Goal: Task Accomplishment & Management: Manage account settings

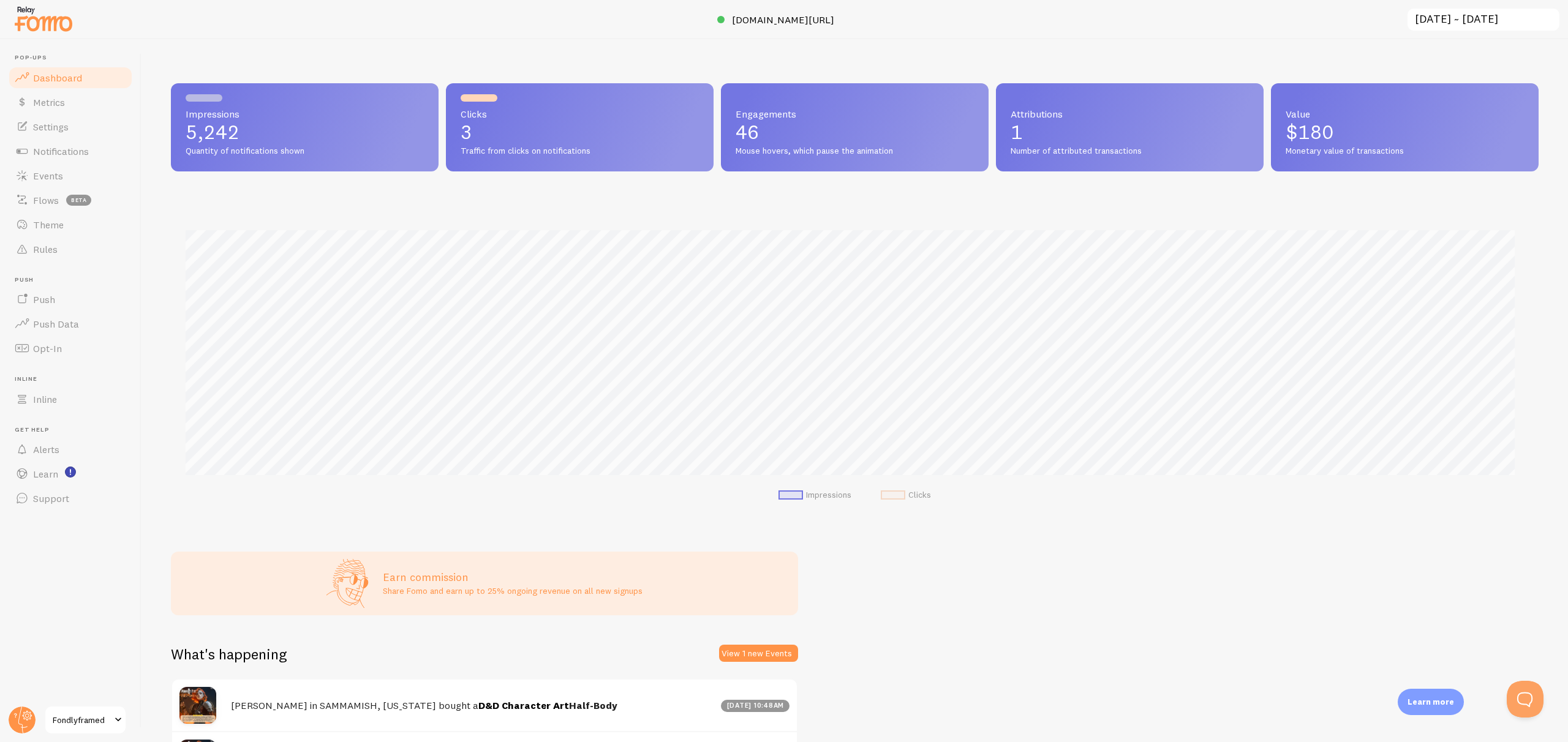
scroll to position [321, 1358]
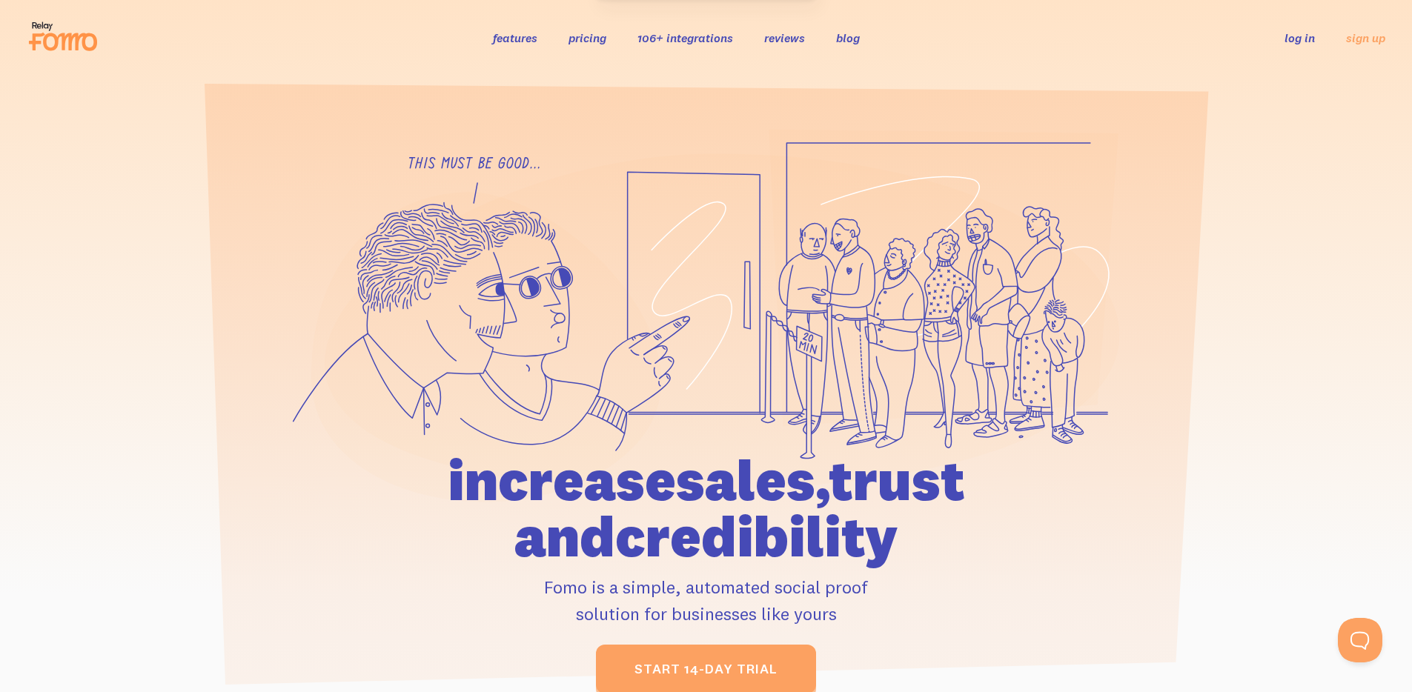
drag, startPoint x: 1284, startPoint y: 24, endPoint x: 1289, endPoint y: 43, distance: 20.0
click at [1284, 24] on div "features pricing 106+ integrations reviews blog log in sign up log in sign up" at bounding box center [706, 38] width 1359 height 40
click at [1289, 46] on li "log in" at bounding box center [1300, 37] width 30 height 17
click at [1292, 44] on link "log in" at bounding box center [1300, 37] width 30 height 15
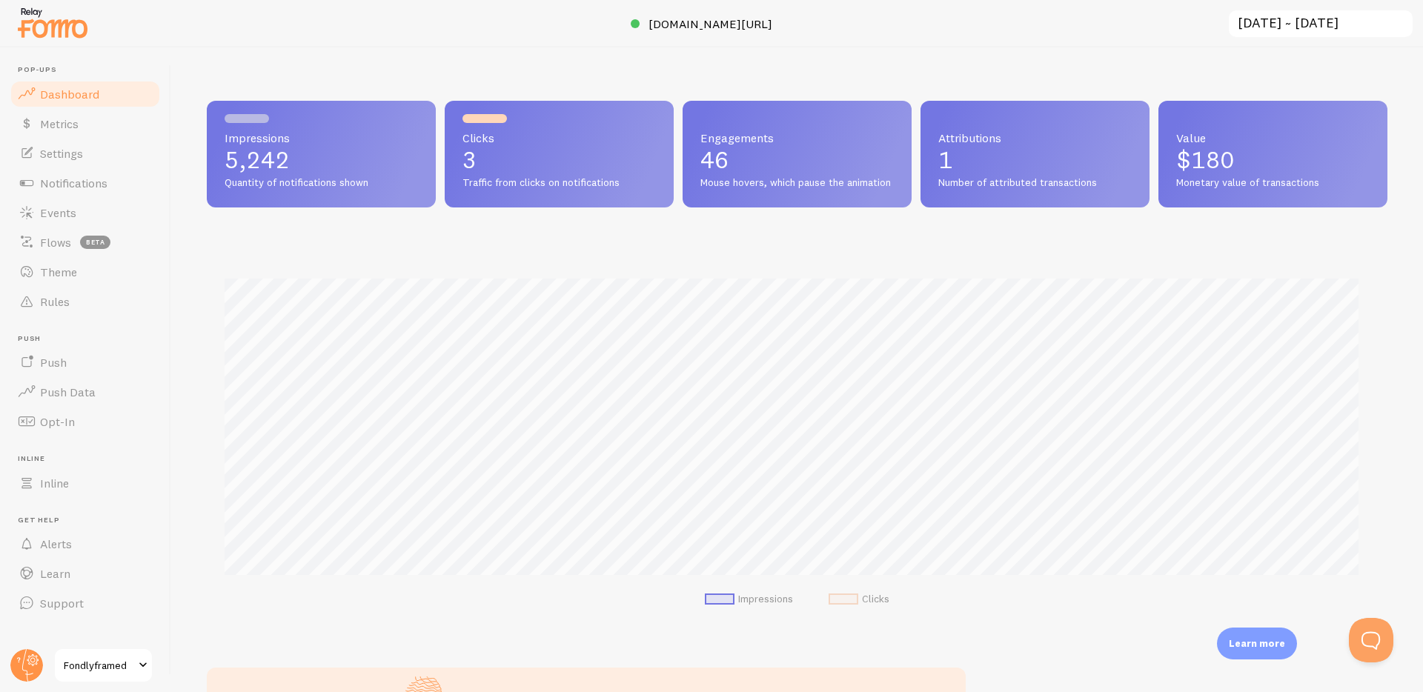
scroll to position [389, 1170]
click at [86, 180] on span "Notifications" at bounding box center [73, 183] width 67 height 15
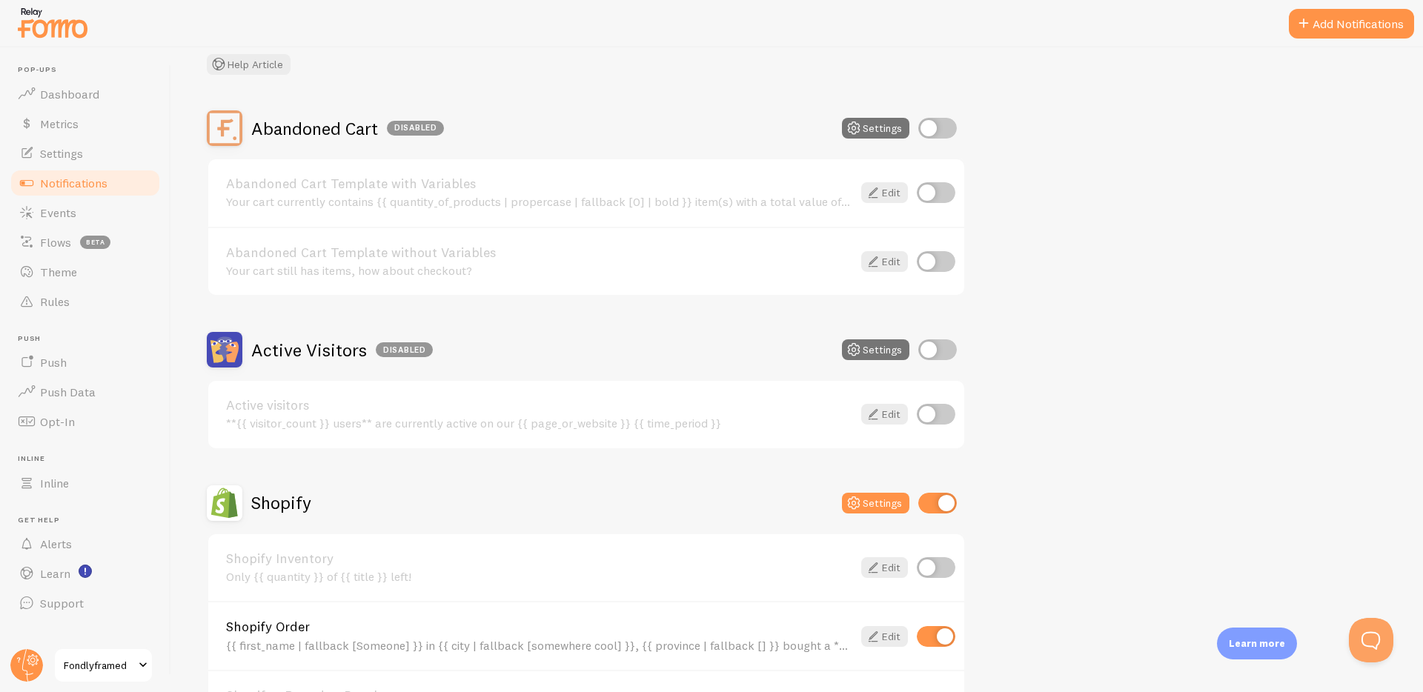
scroll to position [285, 0]
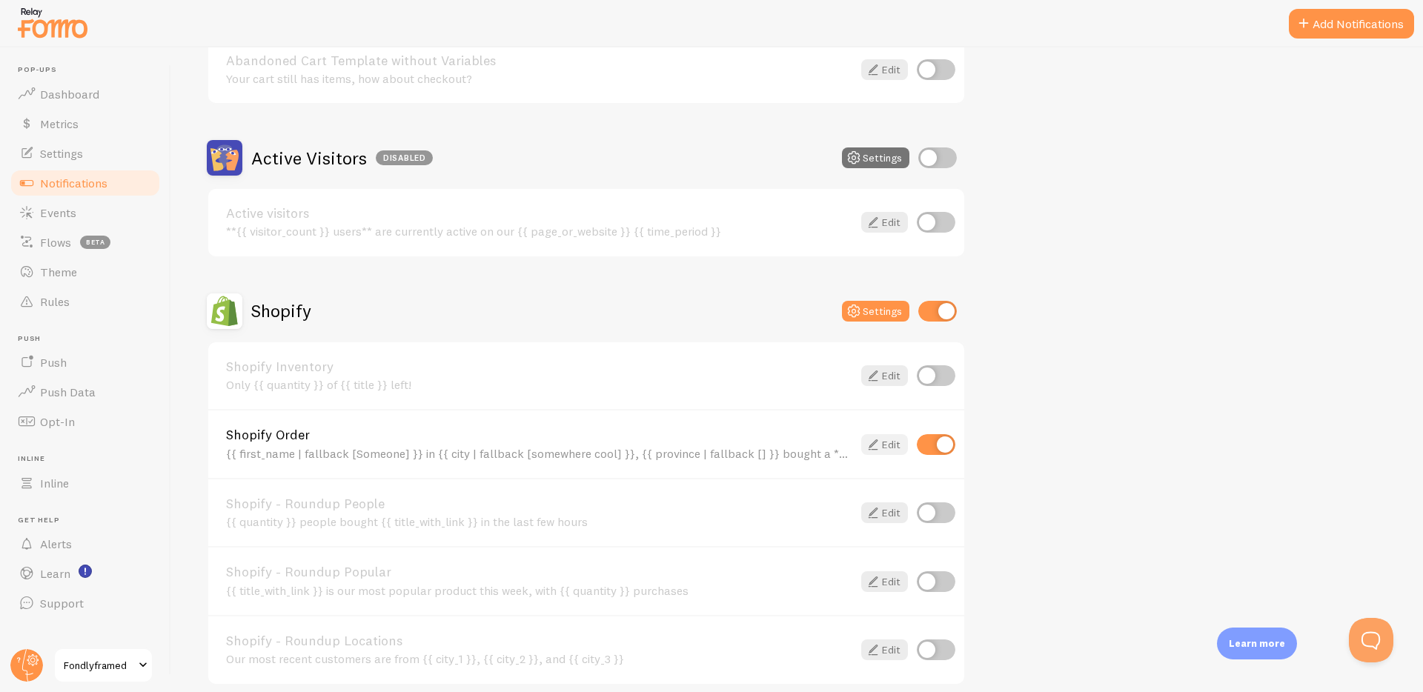
click at [875, 446] on icon at bounding box center [873, 445] width 18 height 18
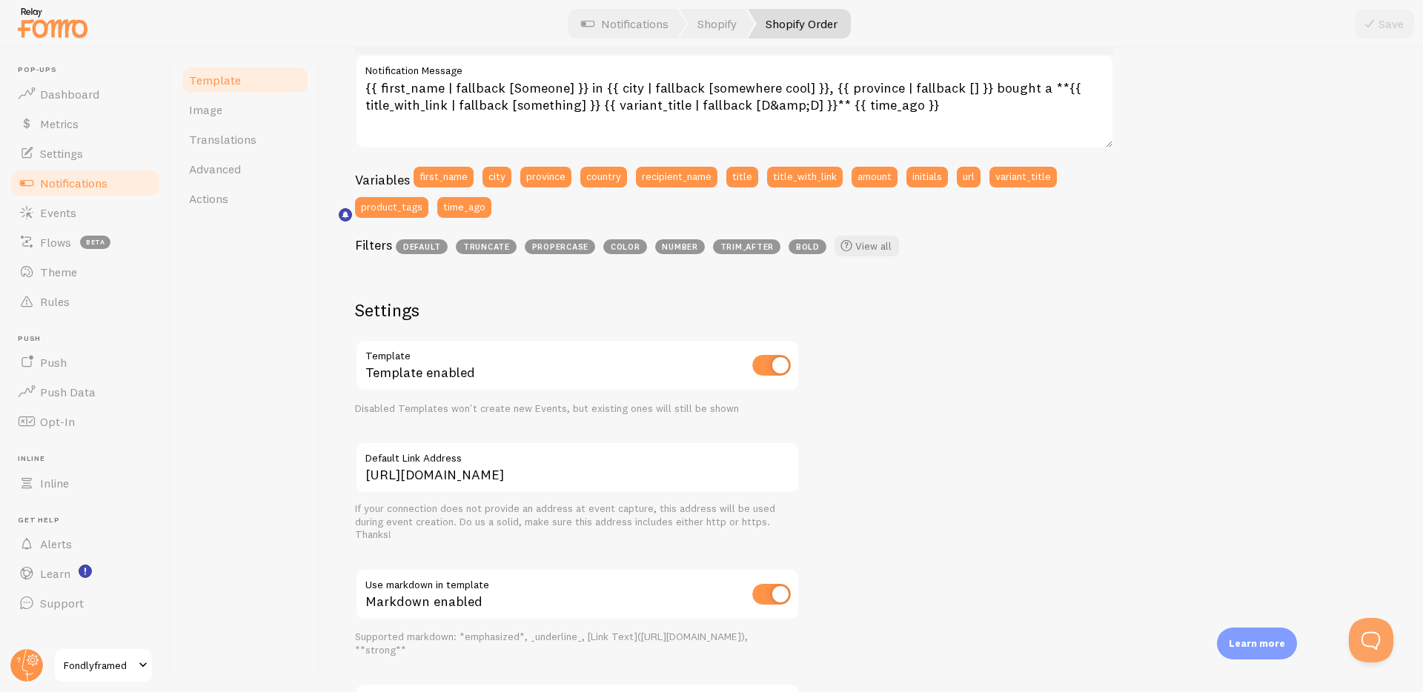
scroll to position [239, 0]
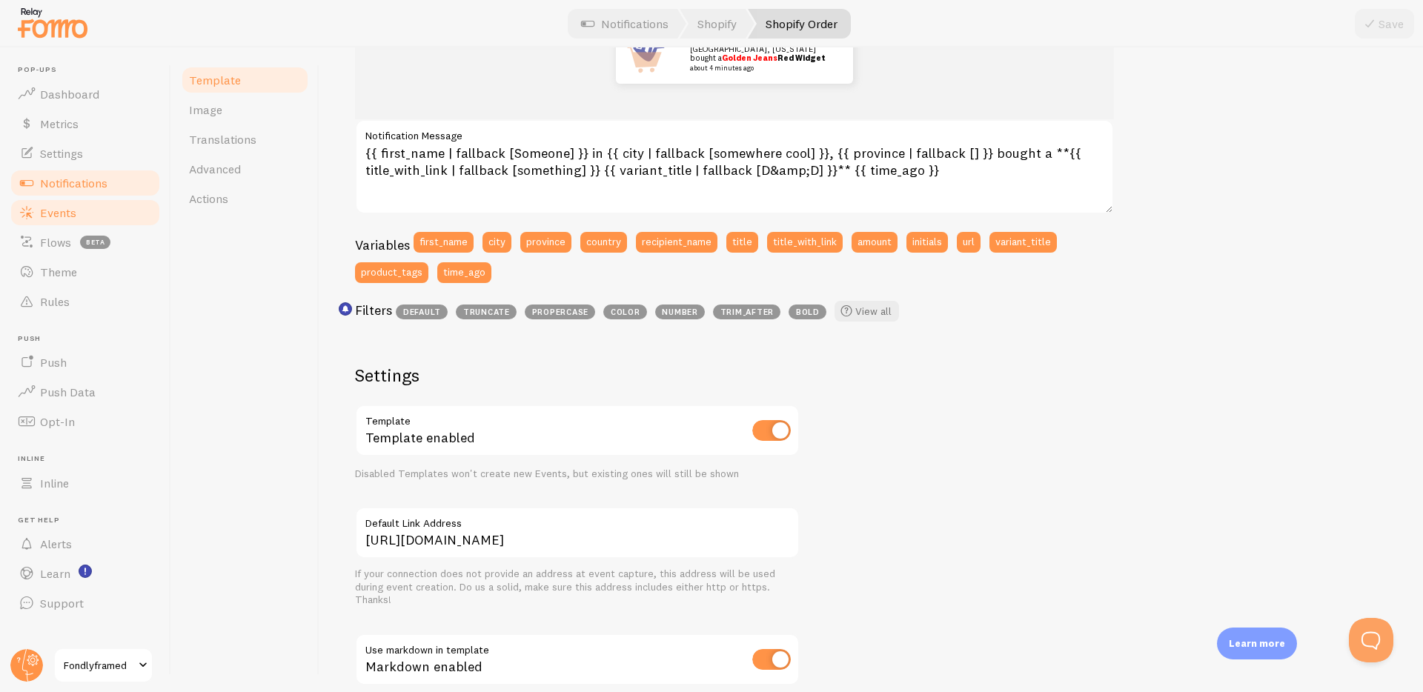
click at [101, 205] on link "Events" at bounding box center [85, 213] width 153 height 30
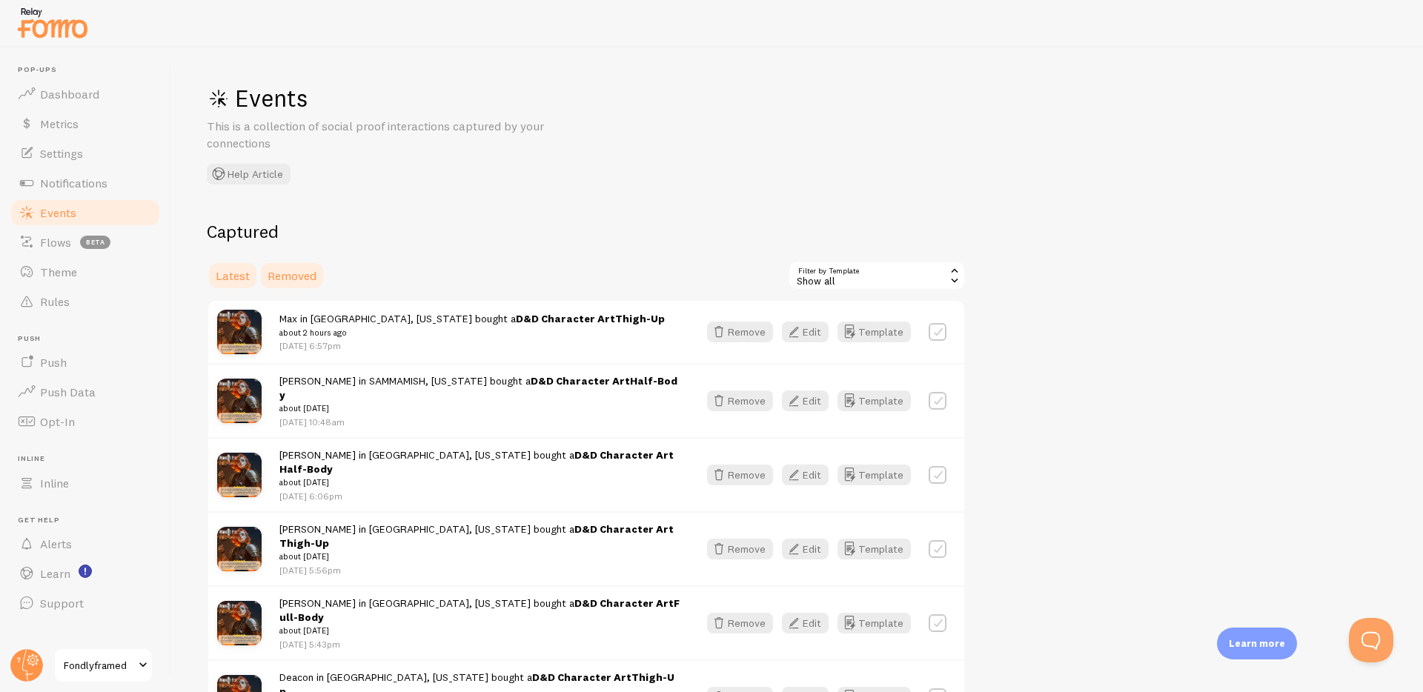
click at [300, 275] on span "Removed" at bounding box center [292, 275] width 49 height 15
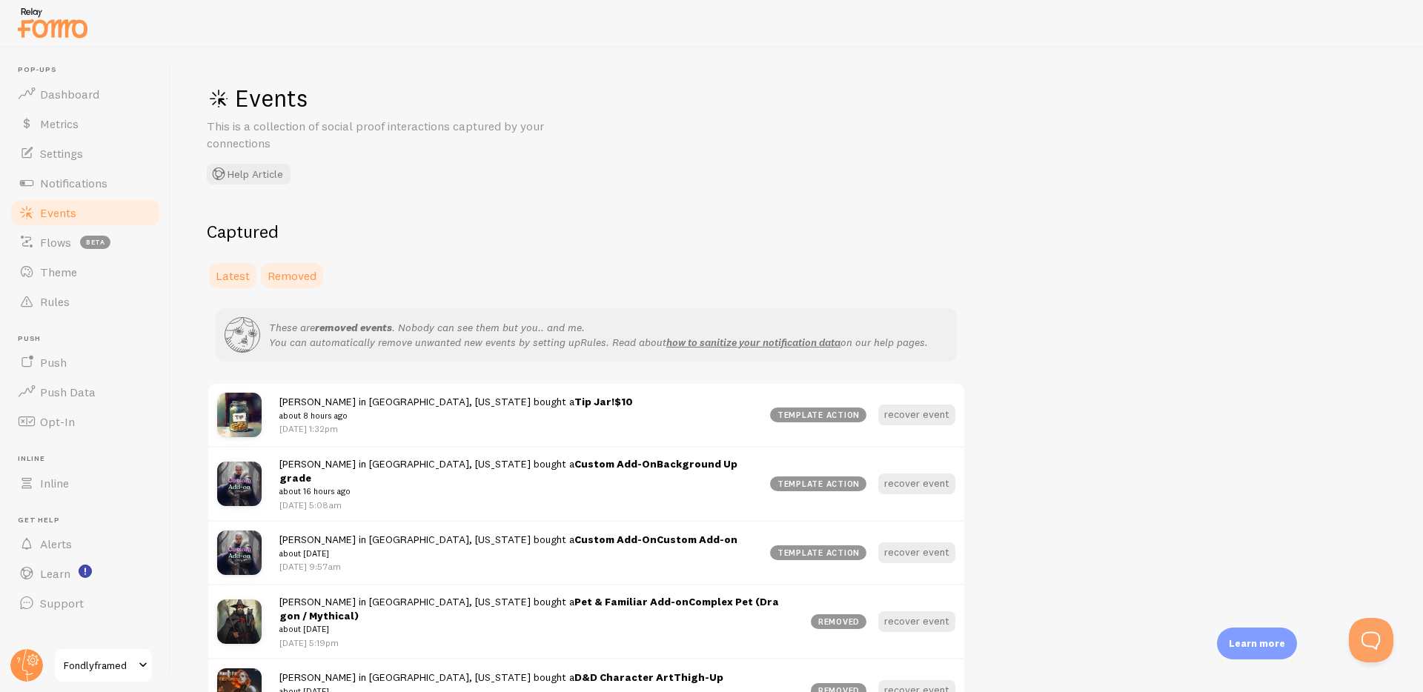
click at [214, 277] on link "Latest" at bounding box center [233, 276] width 52 height 30
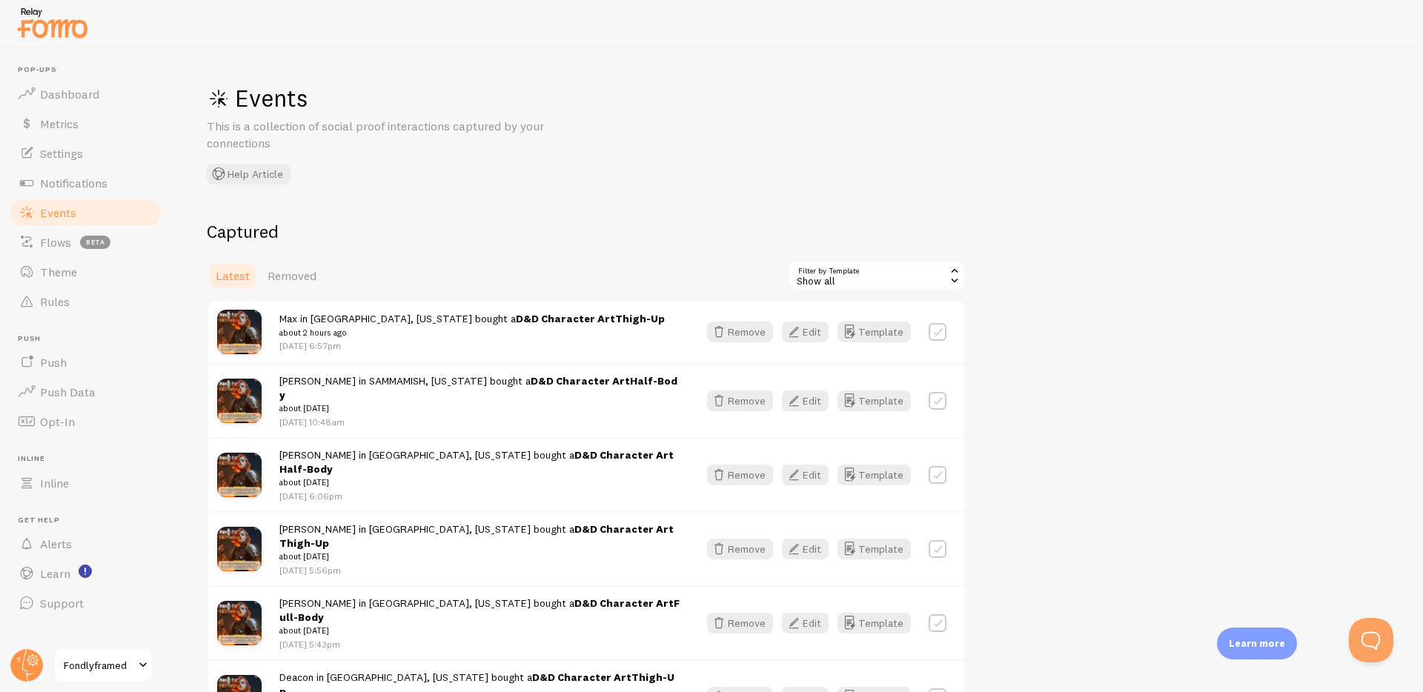
click at [925, 333] on div "Remove Edit Template" at bounding box center [826, 332] width 257 height 21
click at [930, 331] on label at bounding box center [938, 332] width 18 height 18
checkbox input "false"
click at [52, 242] on span "Flows" at bounding box center [55, 242] width 31 height 15
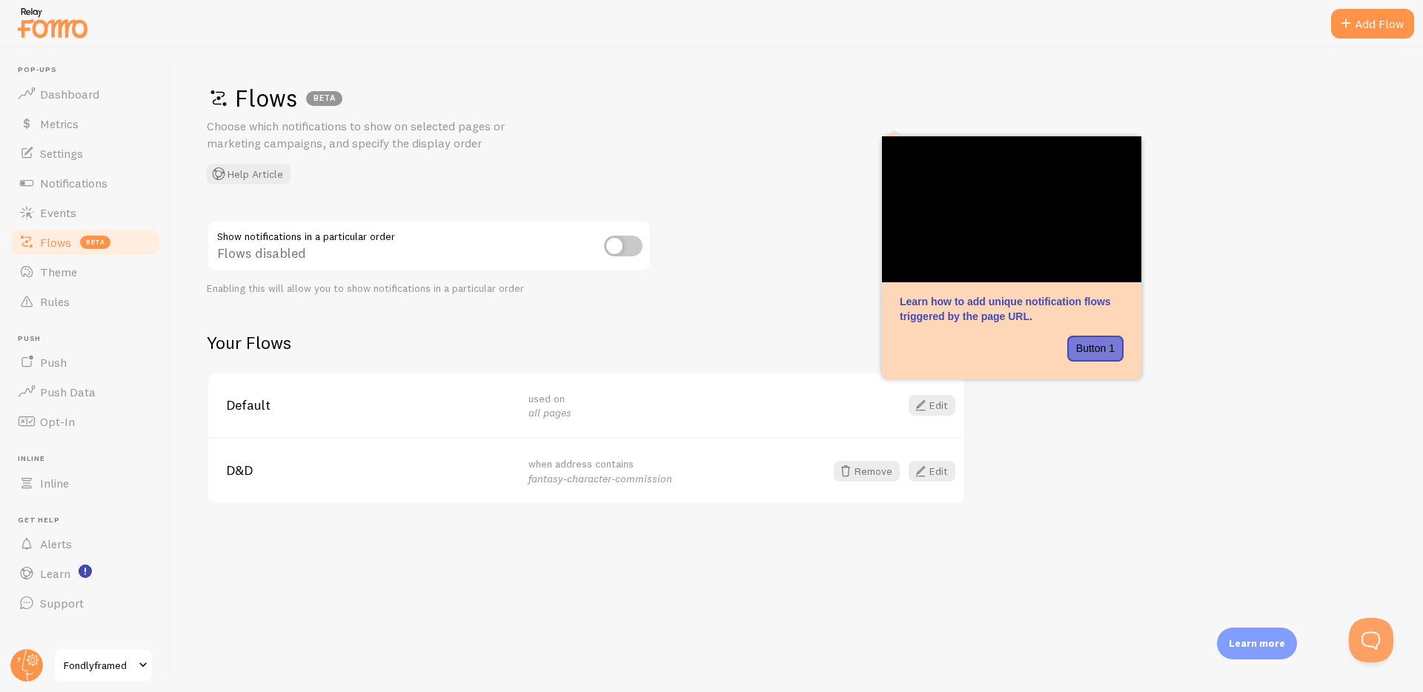
click at [602, 248] on div "Flows disabled" at bounding box center [429, 247] width 445 height 54
drag, startPoint x: 692, startPoint y: 125, endPoint x: 702, endPoint y: 129, distance: 11.3
click at [692, 125] on div "Flows BETA Choose which notifications to show on selected pages or marketing ca…" at bounding box center [797, 134] width 1181 height 102
click at [778, 212] on div "Flows BETA Choose which notifications to show on selected pages or marketing ca…" at bounding box center [797, 369] width 1252 height 645
click at [749, 260] on div "Flows BETA Choose which notifications to show on selected pages or marketing ca…" at bounding box center [797, 369] width 1252 height 645
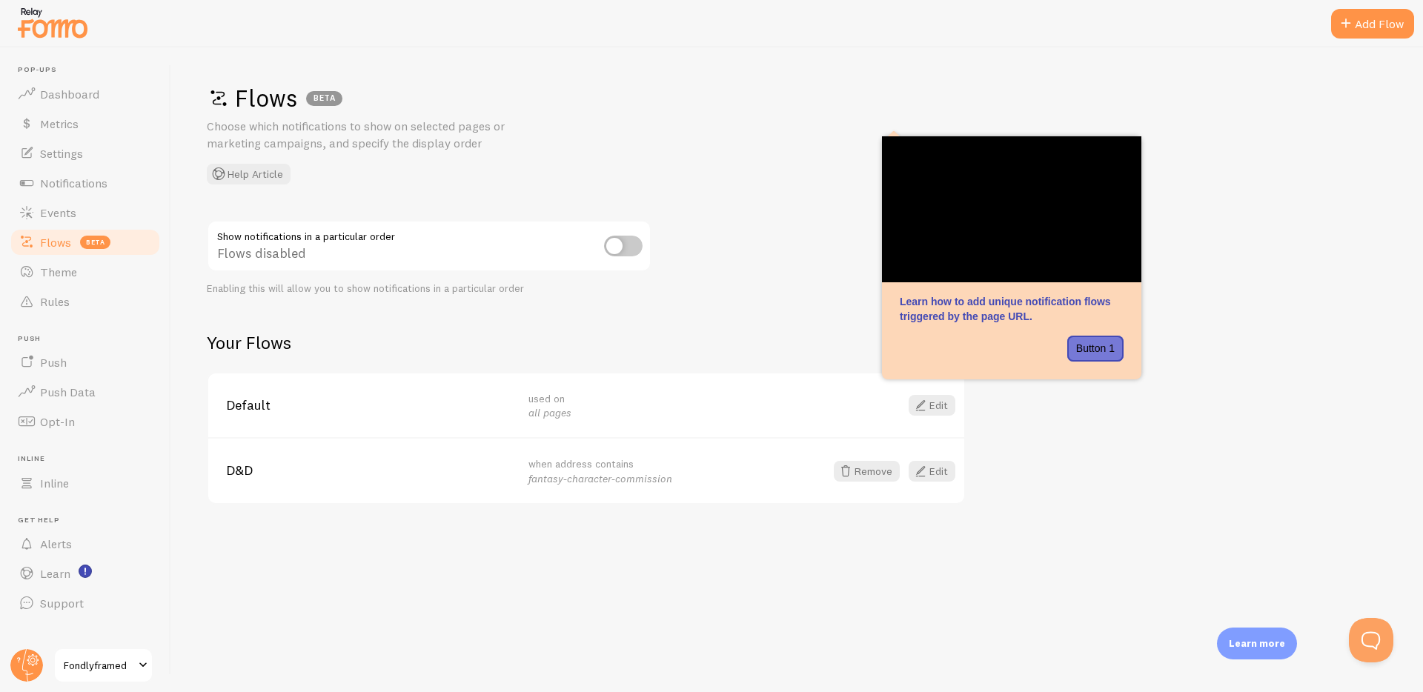
click at [749, 261] on div "Flows BETA Choose which notifications to show on selected pages or marketing ca…" at bounding box center [797, 369] width 1252 height 645
click at [629, 247] on input "checkbox" at bounding box center [623, 246] width 39 height 21
checkbox input "true"
click at [87, 95] on span "Dashboard" at bounding box center [69, 94] width 59 height 15
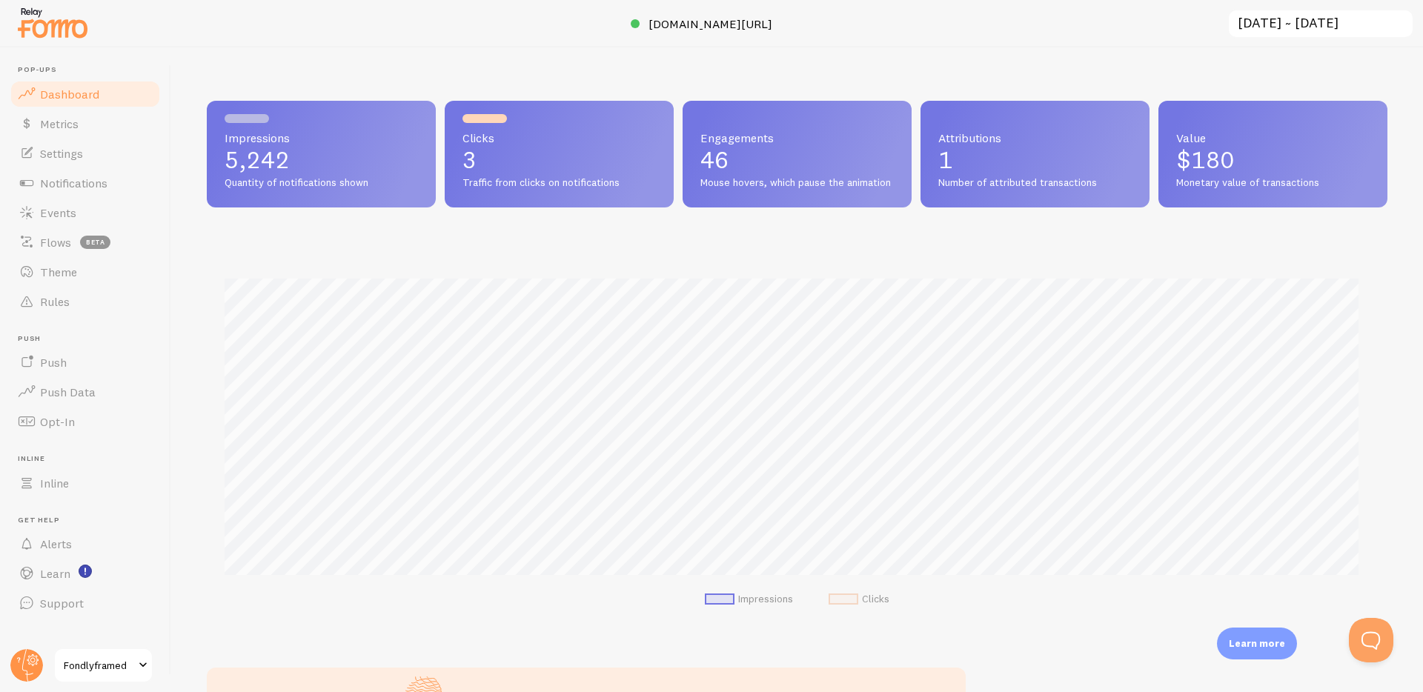
scroll to position [389, 1170]
click at [1361, 24] on input "[DATE] ~ [DATE]" at bounding box center [1321, 24] width 187 height 30
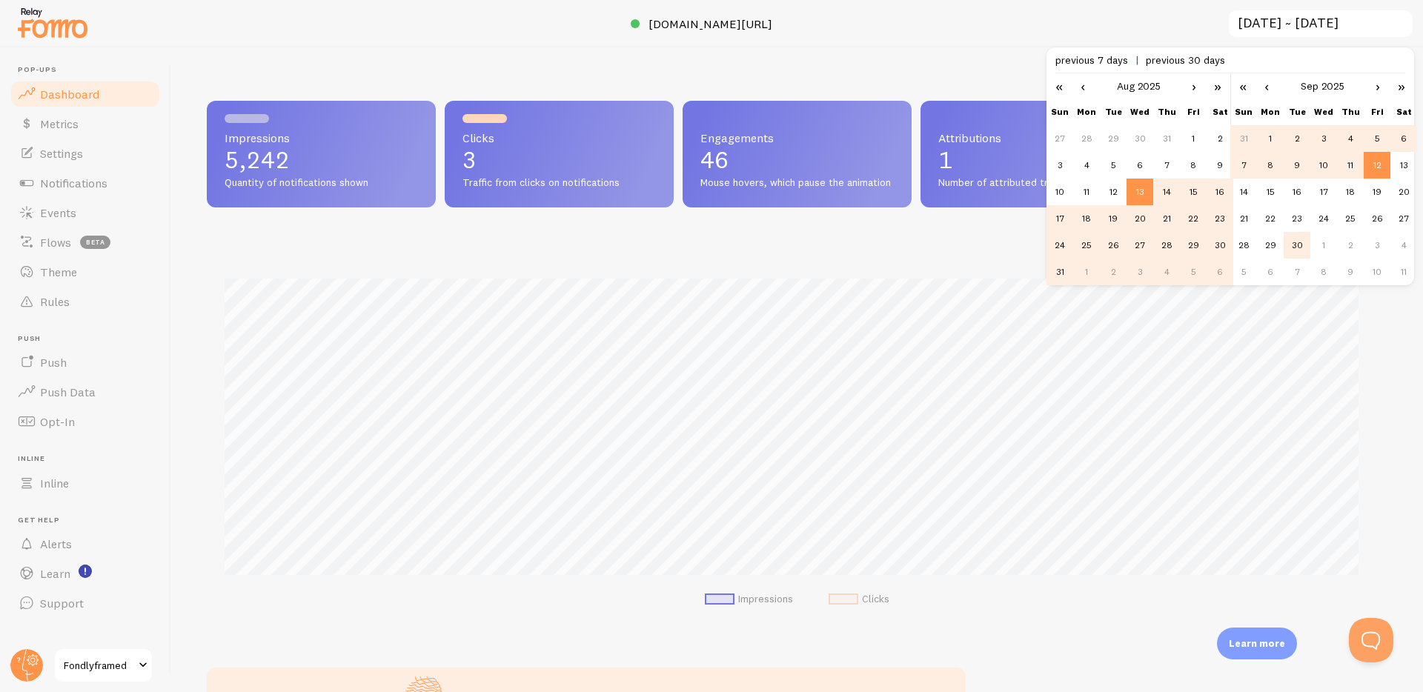
click at [1299, 240] on td "30" at bounding box center [1297, 245] width 27 height 27
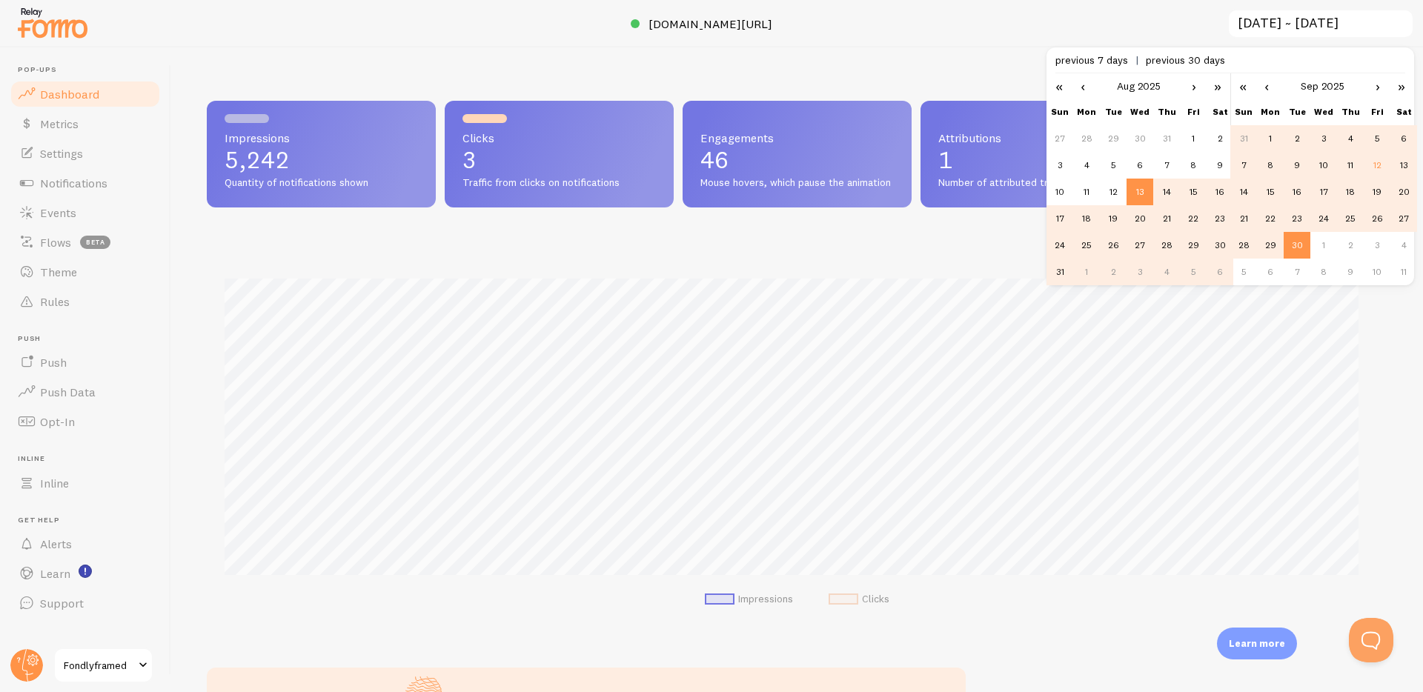
click at [1095, 53] on span "previous 7 days" at bounding box center [1101, 59] width 90 height 13
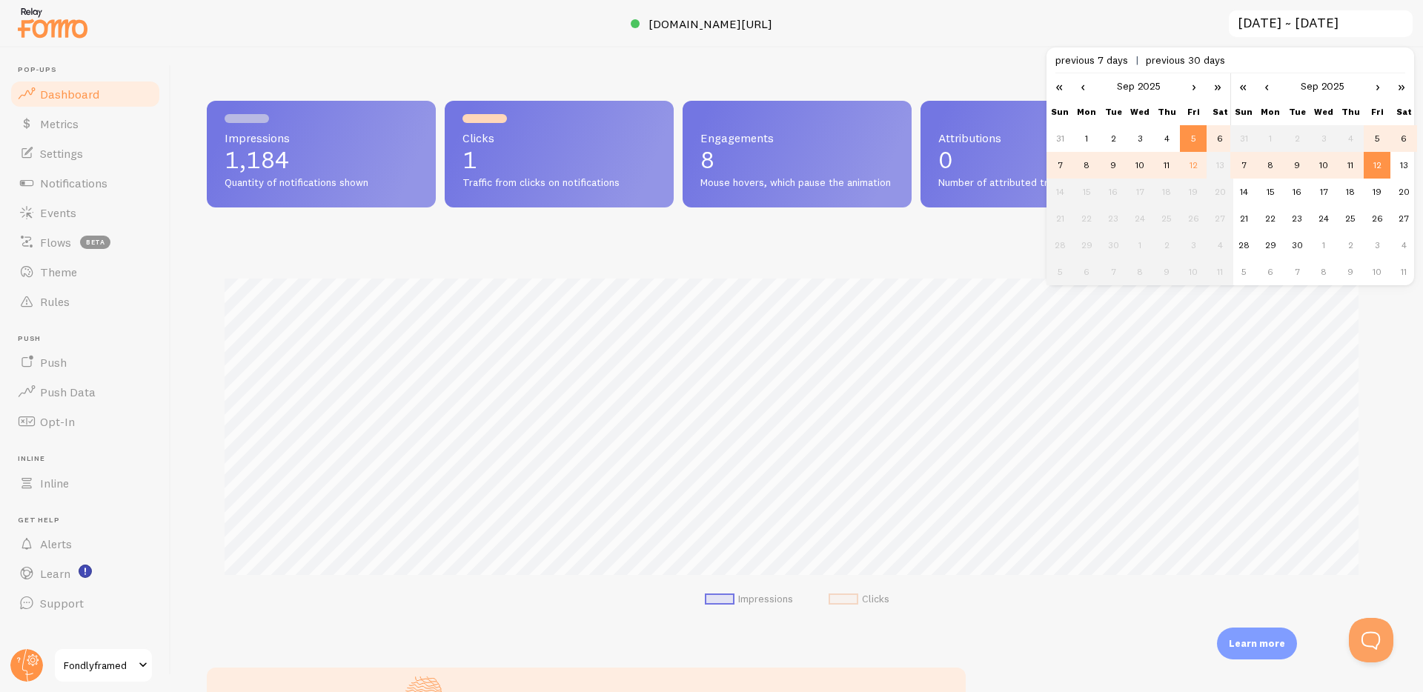
click at [1093, 47] on div "previous 7 days previous 30 days" at bounding box center [1231, 60] width 350 height 26
click at [1093, 58] on span "previous 7 days" at bounding box center [1101, 59] width 90 height 13
click at [1397, 84] on link "»" at bounding box center [1401, 85] width 25 height 25
click at [1403, 87] on link "»" at bounding box center [1401, 85] width 25 height 25
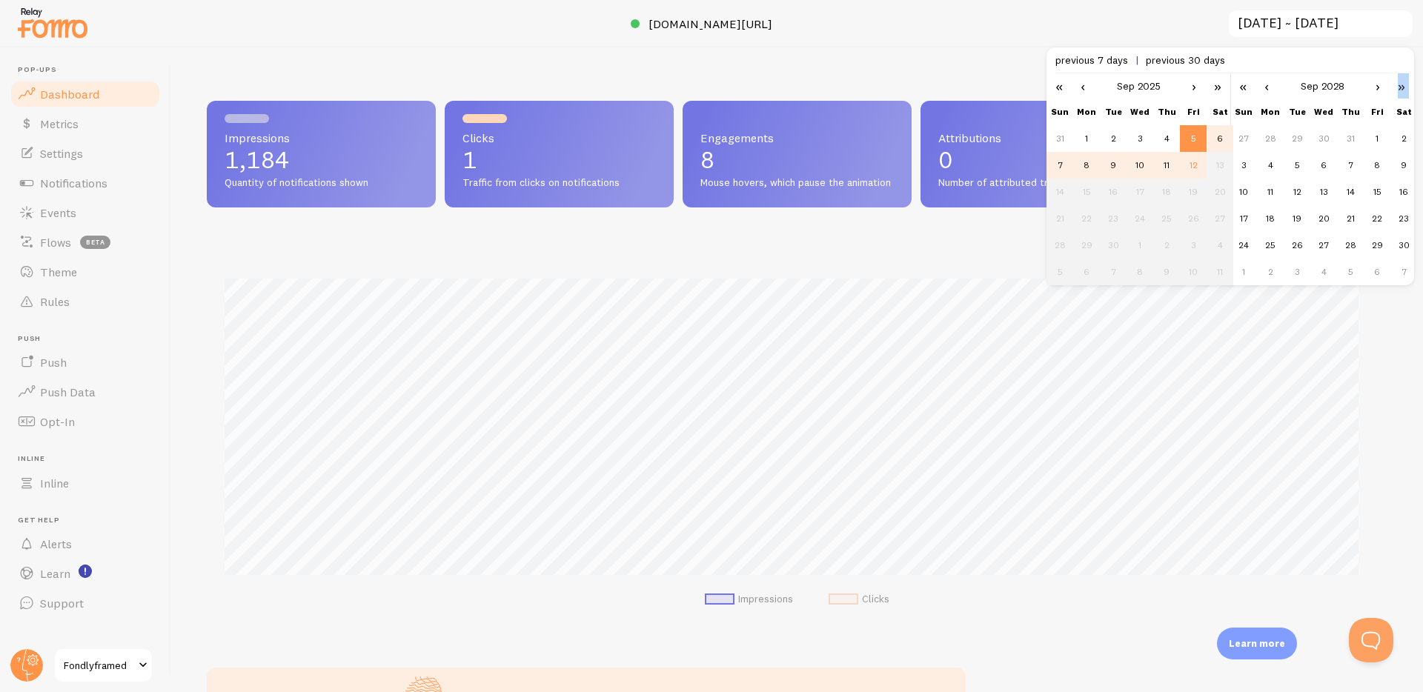
click at [1403, 87] on link "»" at bounding box center [1401, 85] width 25 height 25
click at [1243, 88] on link "«" at bounding box center [1243, 85] width 25 height 25
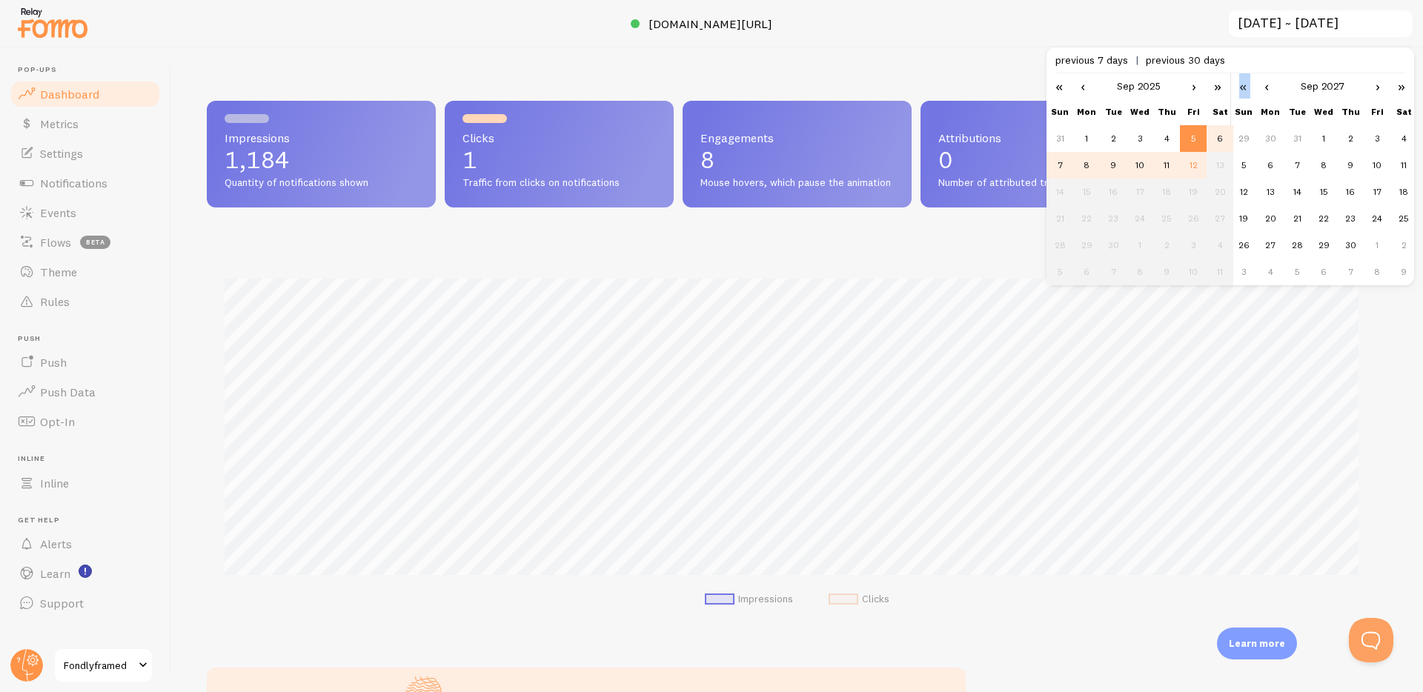
click at [1243, 88] on link "«" at bounding box center [1243, 85] width 25 height 25
click at [1378, 89] on link "›" at bounding box center [1378, 85] width 22 height 25
click at [1267, 87] on link "‹" at bounding box center [1267, 85] width 22 height 25
click at [1374, 159] on td "12" at bounding box center [1377, 165] width 27 height 27
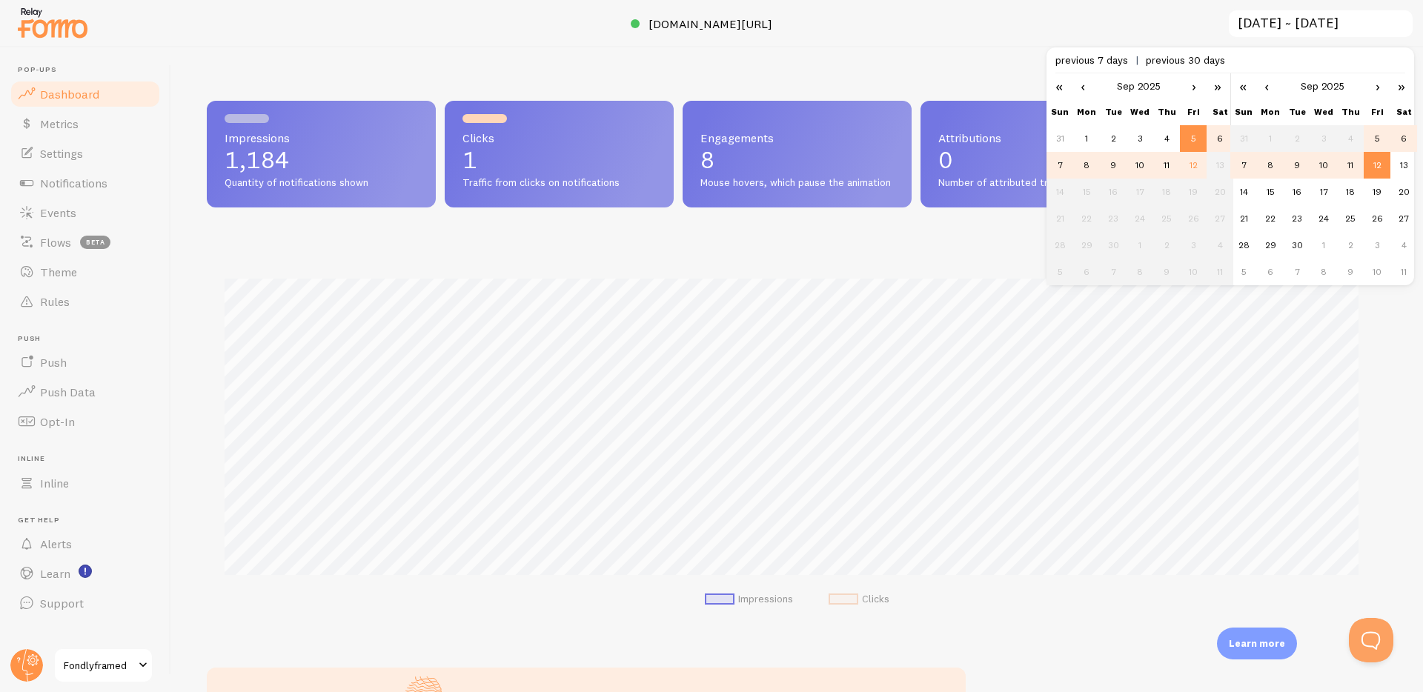
click at [1374, 162] on td "12" at bounding box center [1377, 165] width 27 height 27
click at [1377, 162] on td "12" at bounding box center [1377, 165] width 27 height 27
click at [1368, 139] on td "5" at bounding box center [1377, 138] width 27 height 27
click at [1370, 164] on td "12" at bounding box center [1377, 165] width 27 height 27
click at [1352, 165] on td "11" at bounding box center [1350, 165] width 27 height 27
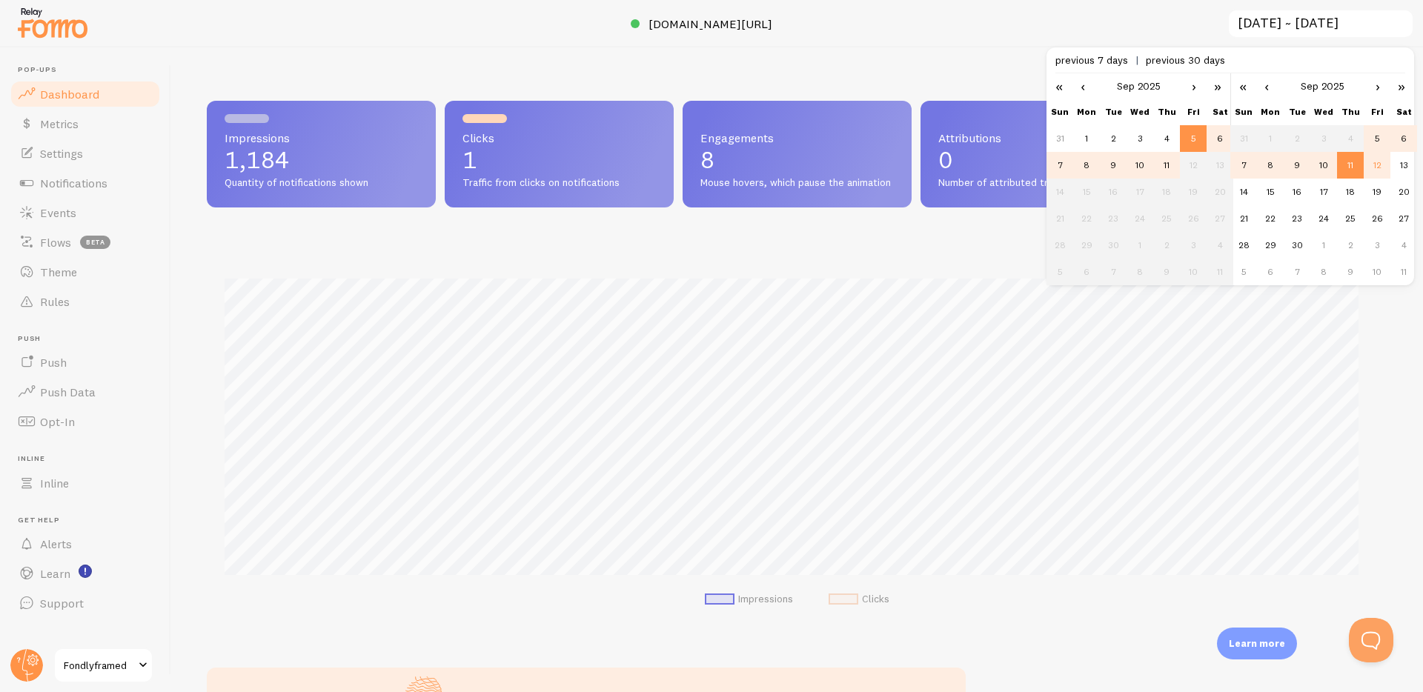
click at [1380, 165] on td "12" at bounding box center [1377, 165] width 27 height 27
click at [1344, 162] on td "11" at bounding box center [1350, 165] width 27 height 27
click at [1372, 168] on td "12" at bounding box center [1377, 165] width 27 height 27
type input "[DATE] ~ [DATE]"
click at [82, 205] on link "Events" at bounding box center [85, 213] width 153 height 30
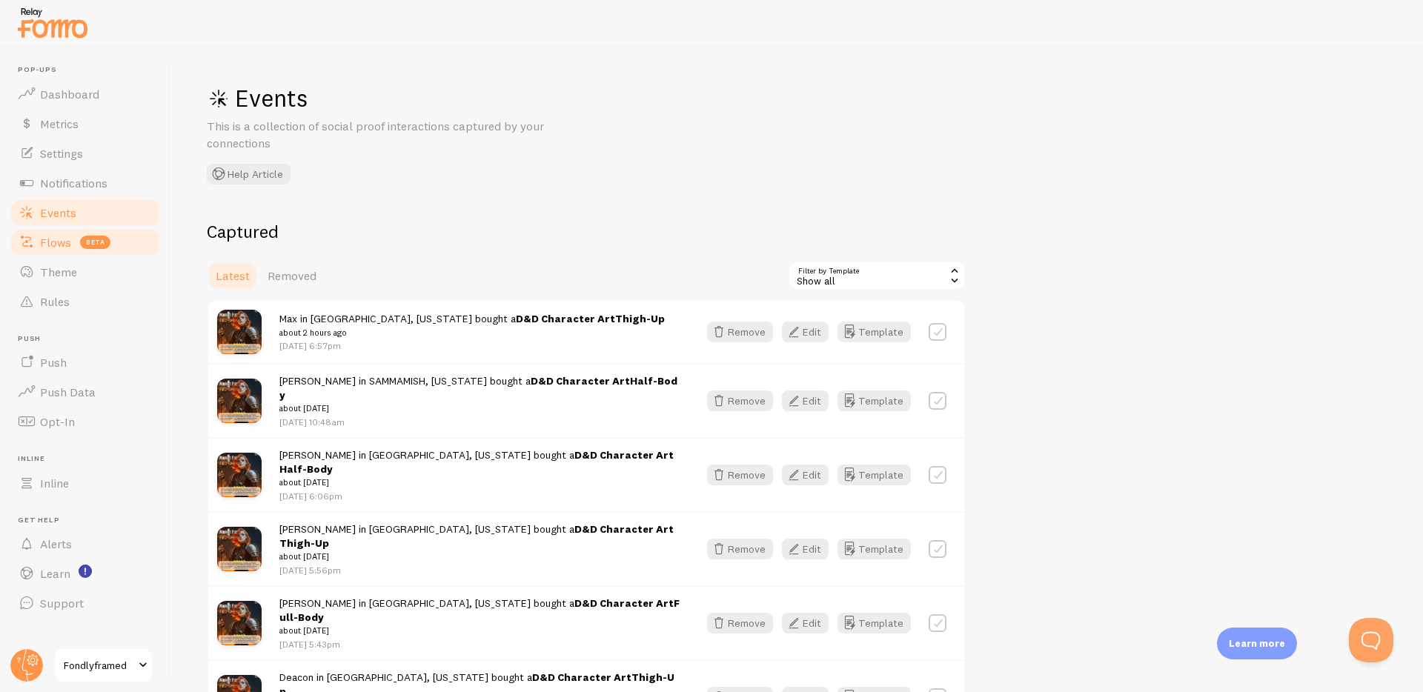
click at [85, 236] on span "beta" at bounding box center [95, 242] width 30 height 13
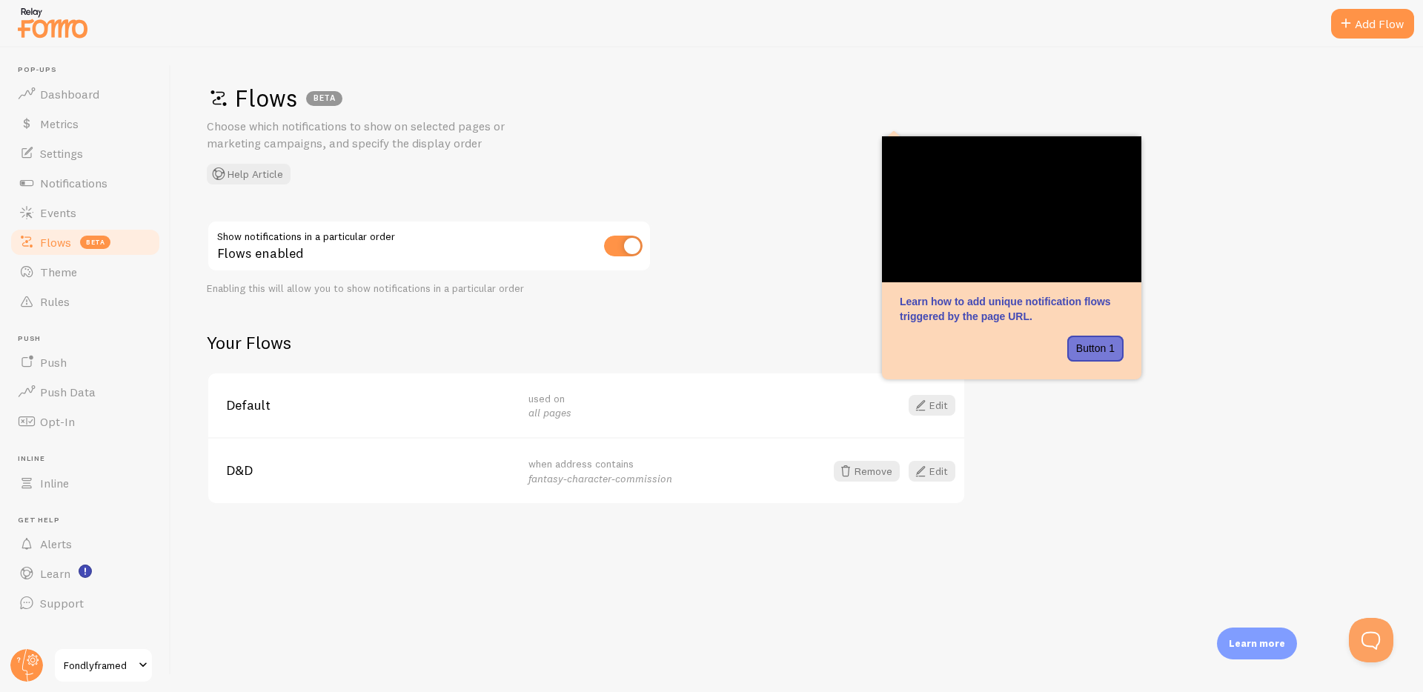
click at [764, 556] on div "Flows BETA Choose which notifications to show on selected pages or marketing ca…" at bounding box center [797, 369] width 1252 height 645
click at [90, 306] on link "Rules" at bounding box center [85, 302] width 153 height 30
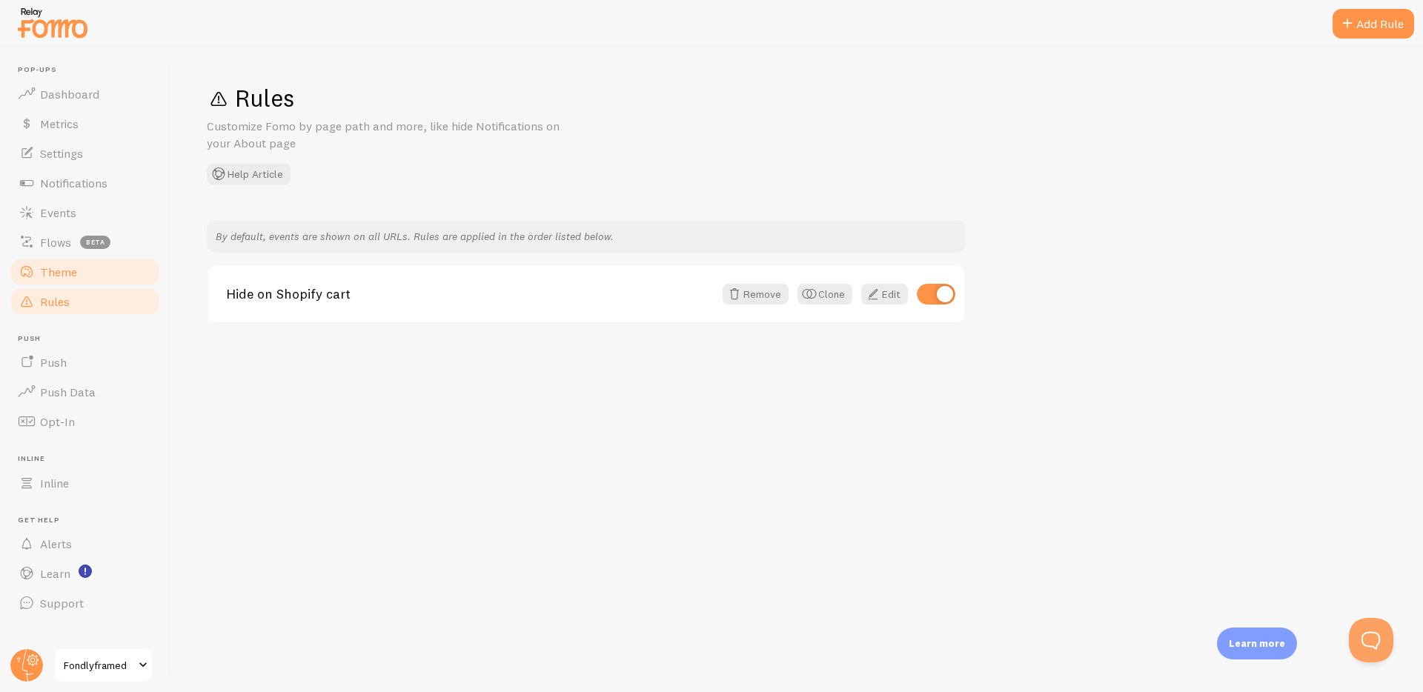
click at [85, 277] on link "Theme" at bounding box center [85, 272] width 153 height 30
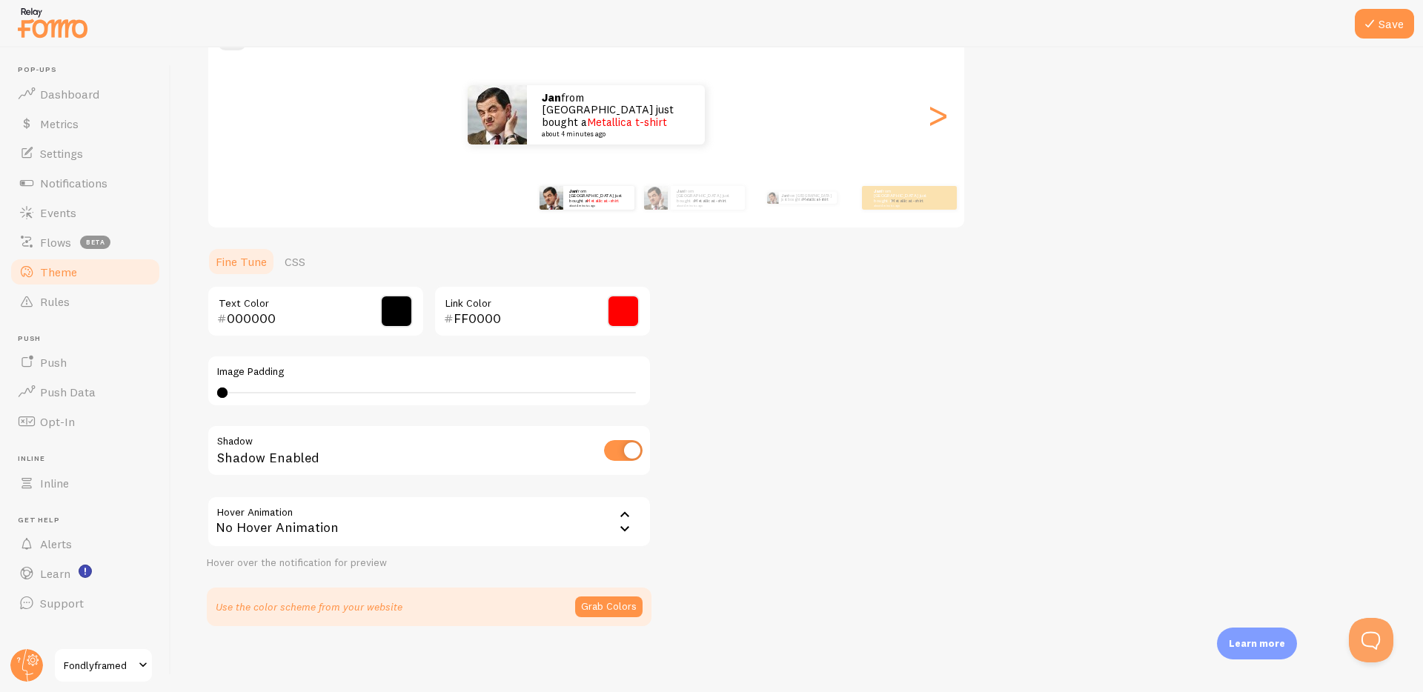
scroll to position [165, 0]
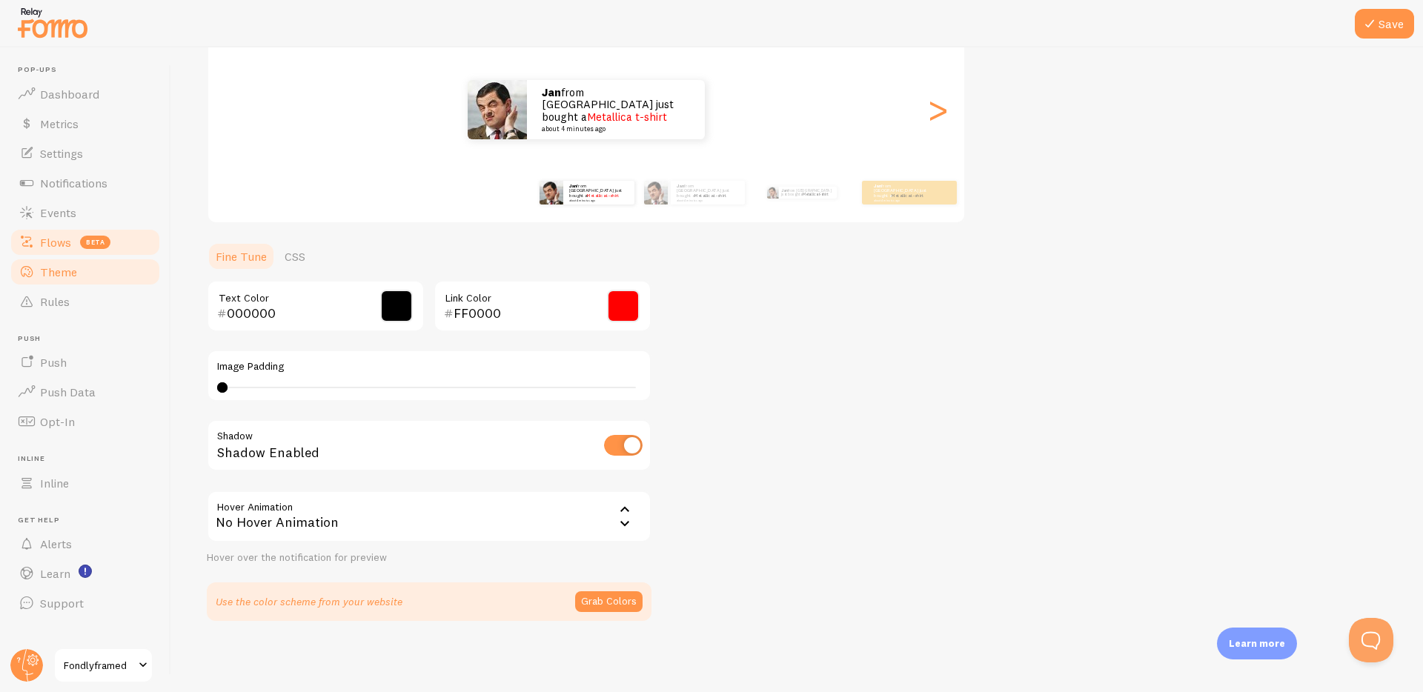
click at [91, 245] on span "beta" at bounding box center [95, 242] width 30 height 13
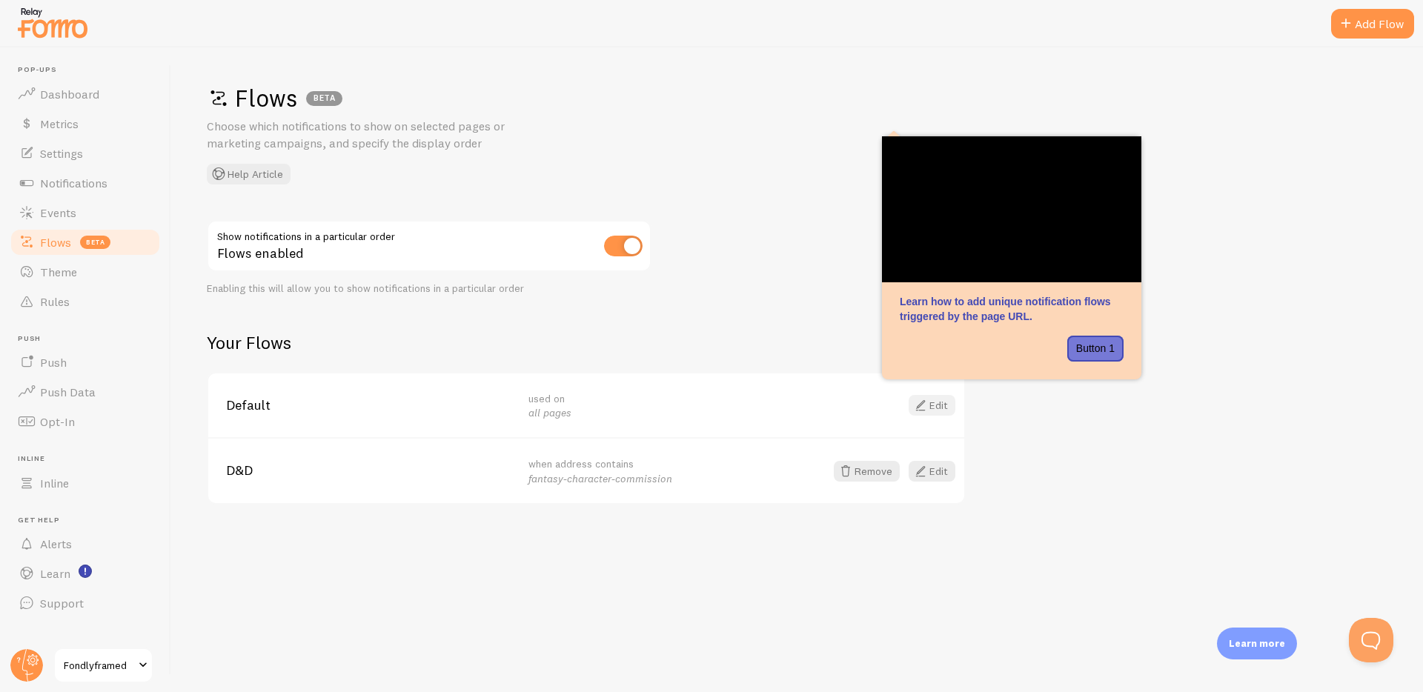
click at [912, 408] on span at bounding box center [921, 406] width 18 height 18
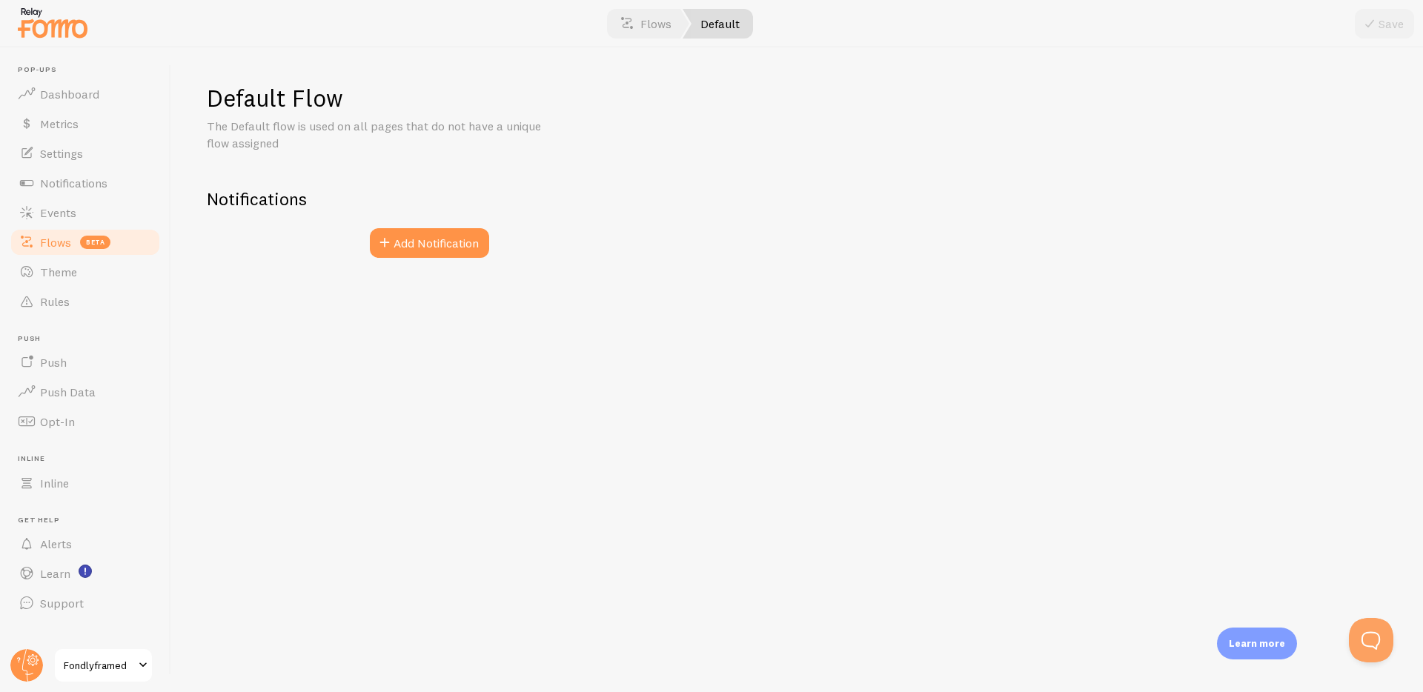
click at [78, 238] on link "Flows beta" at bounding box center [85, 243] width 153 height 30
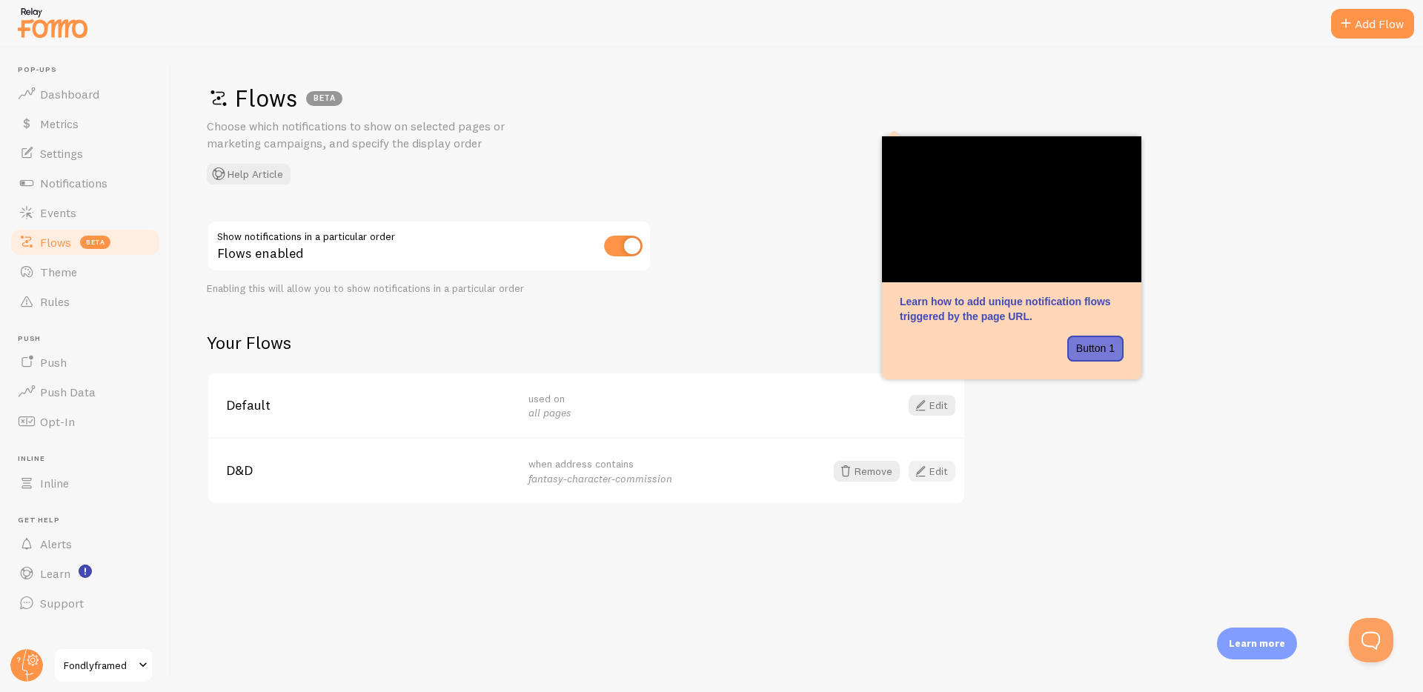
click at [931, 471] on link "Edit" at bounding box center [932, 471] width 47 height 21
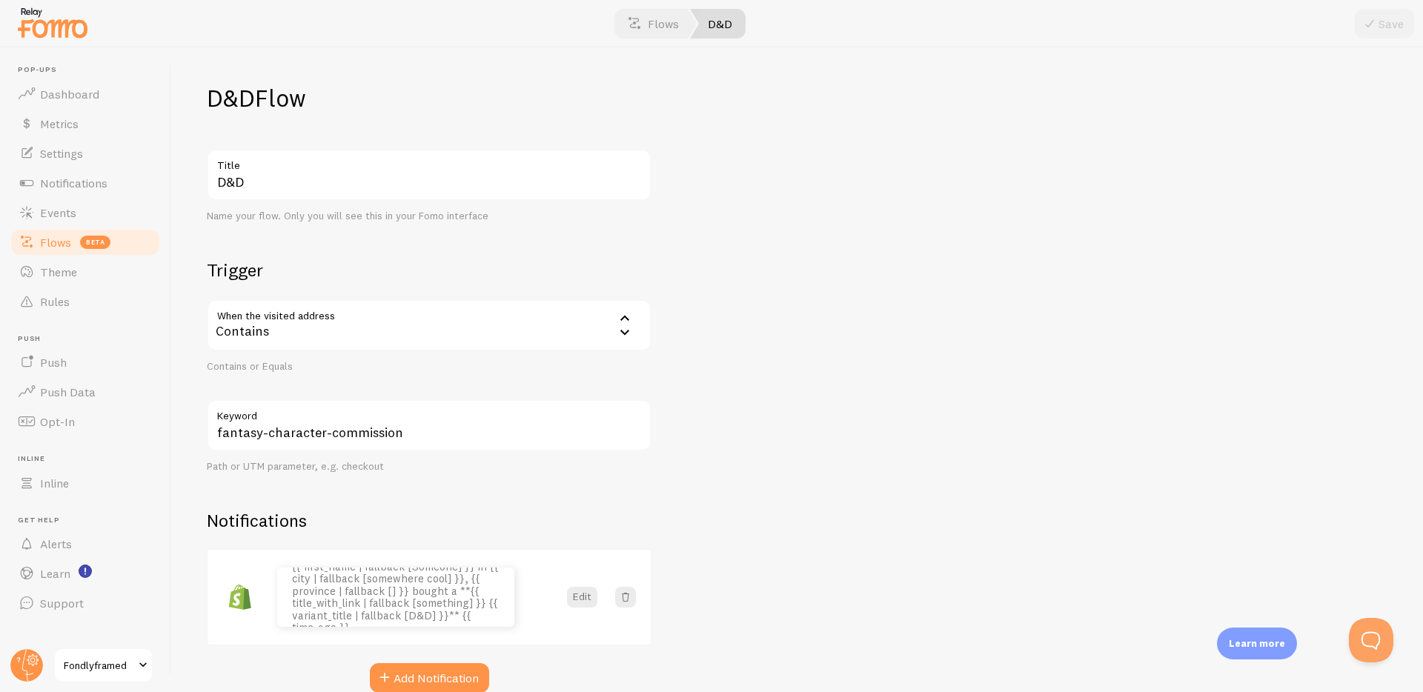
click at [729, 26] on link "D&D" at bounding box center [718, 24] width 56 height 30
click at [90, 216] on link "Events" at bounding box center [85, 213] width 153 height 30
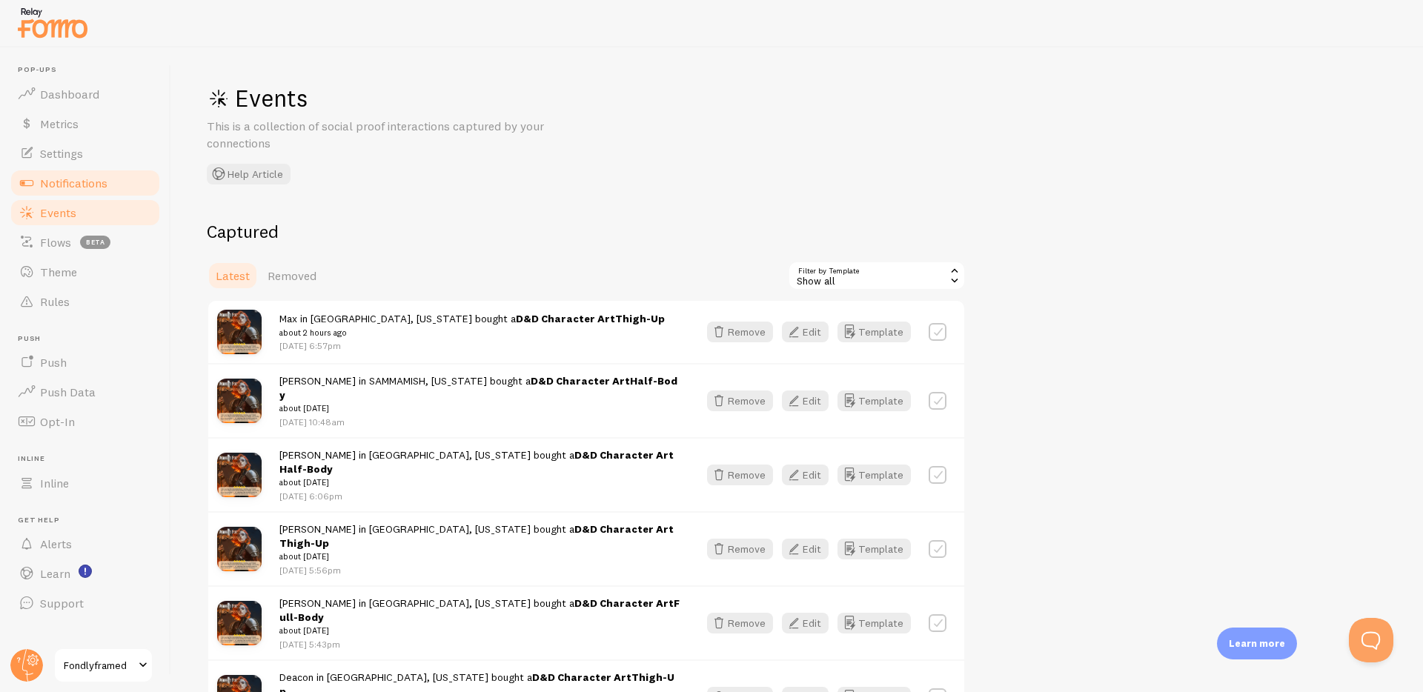
click at [67, 170] on link "Notifications" at bounding box center [85, 183] width 153 height 30
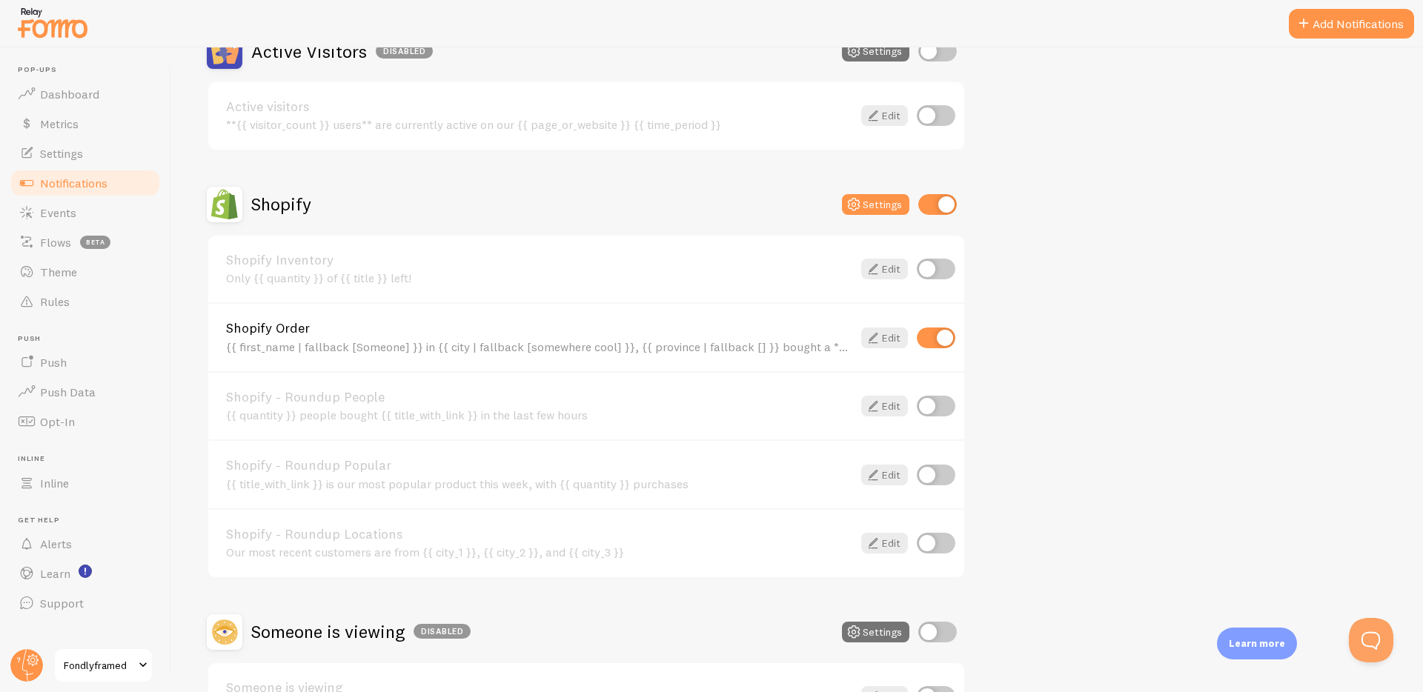
scroll to position [372, 0]
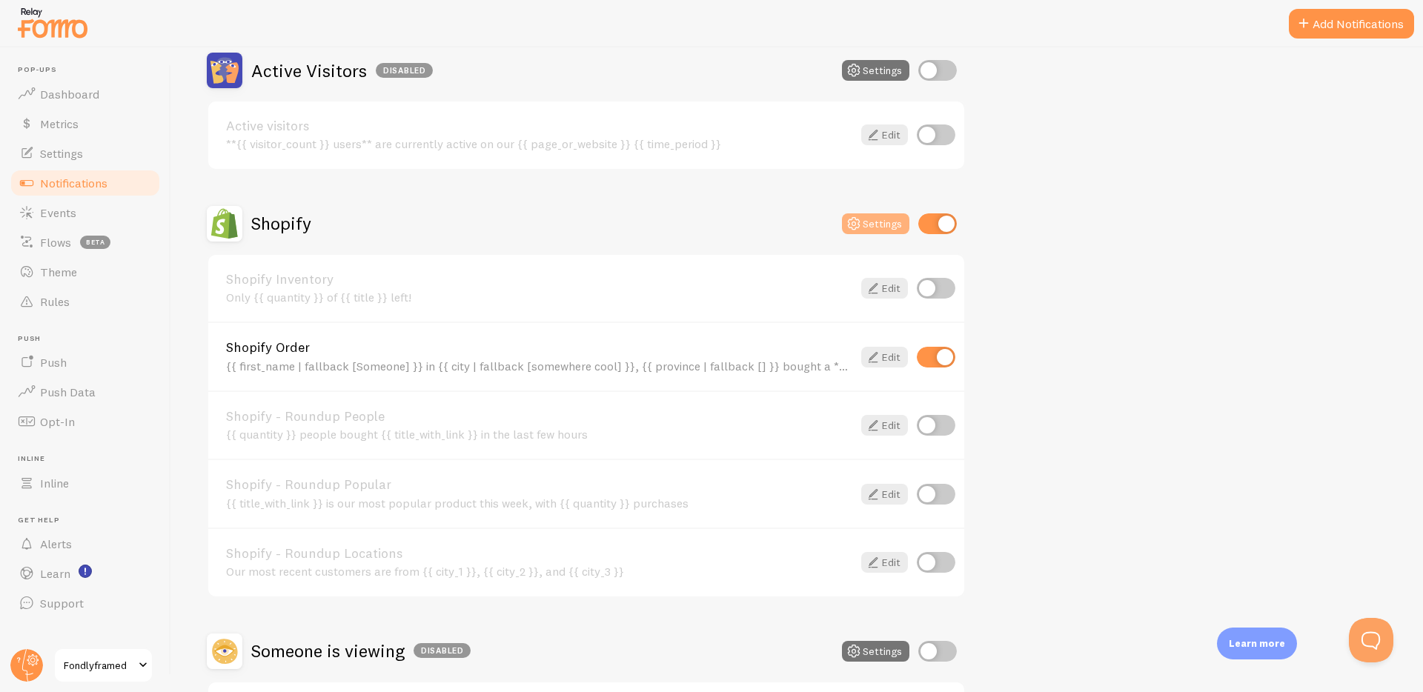
click at [863, 228] on icon at bounding box center [854, 224] width 18 height 18
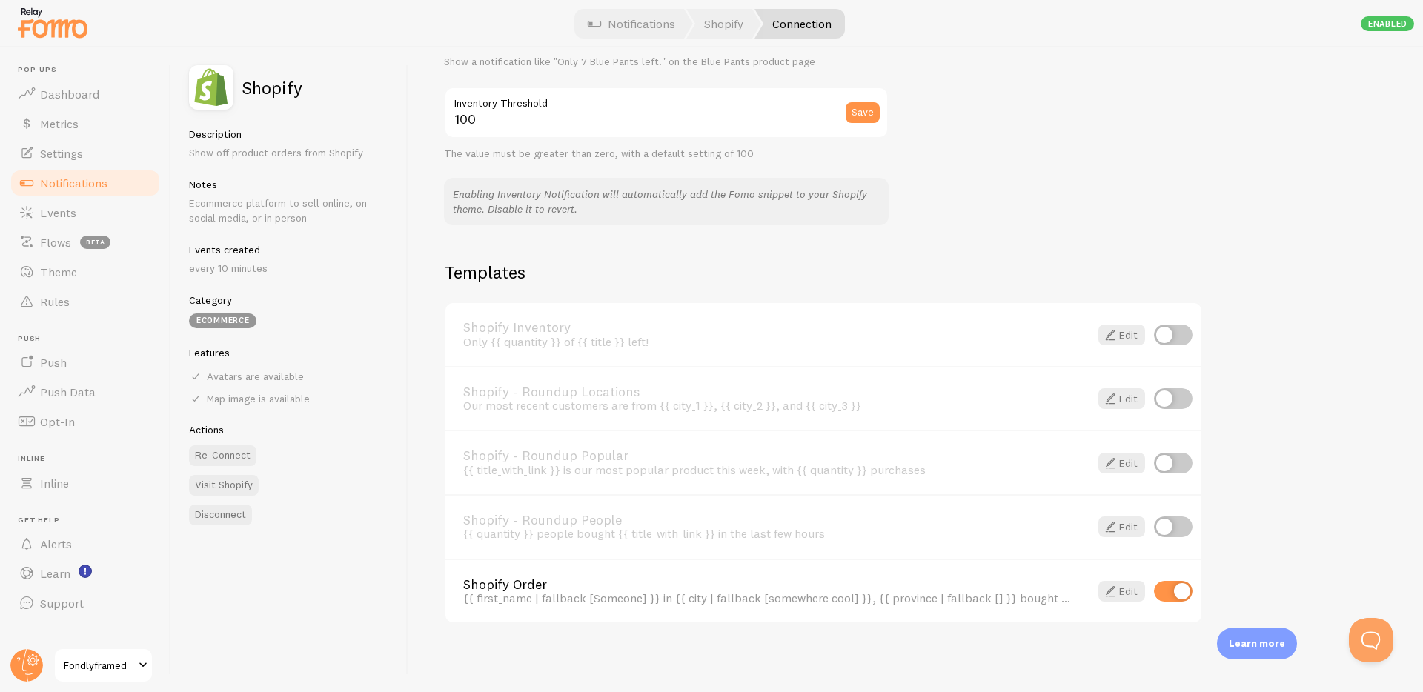
scroll to position [867, 0]
click at [50, 216] on span "Events" at bounding box center [58, 212] width 36 height 15
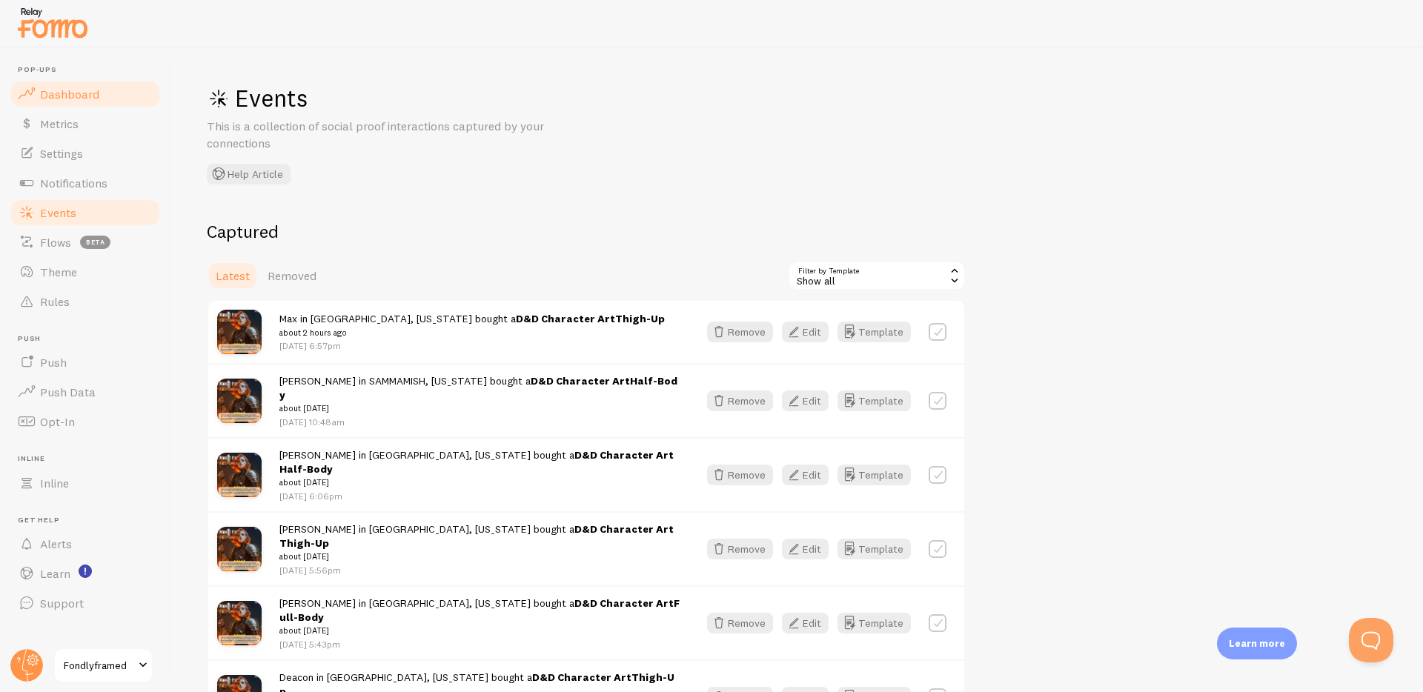
click at [109, 91] on link "Dashboard" at bounding box center [85, 94] width 153 height 30
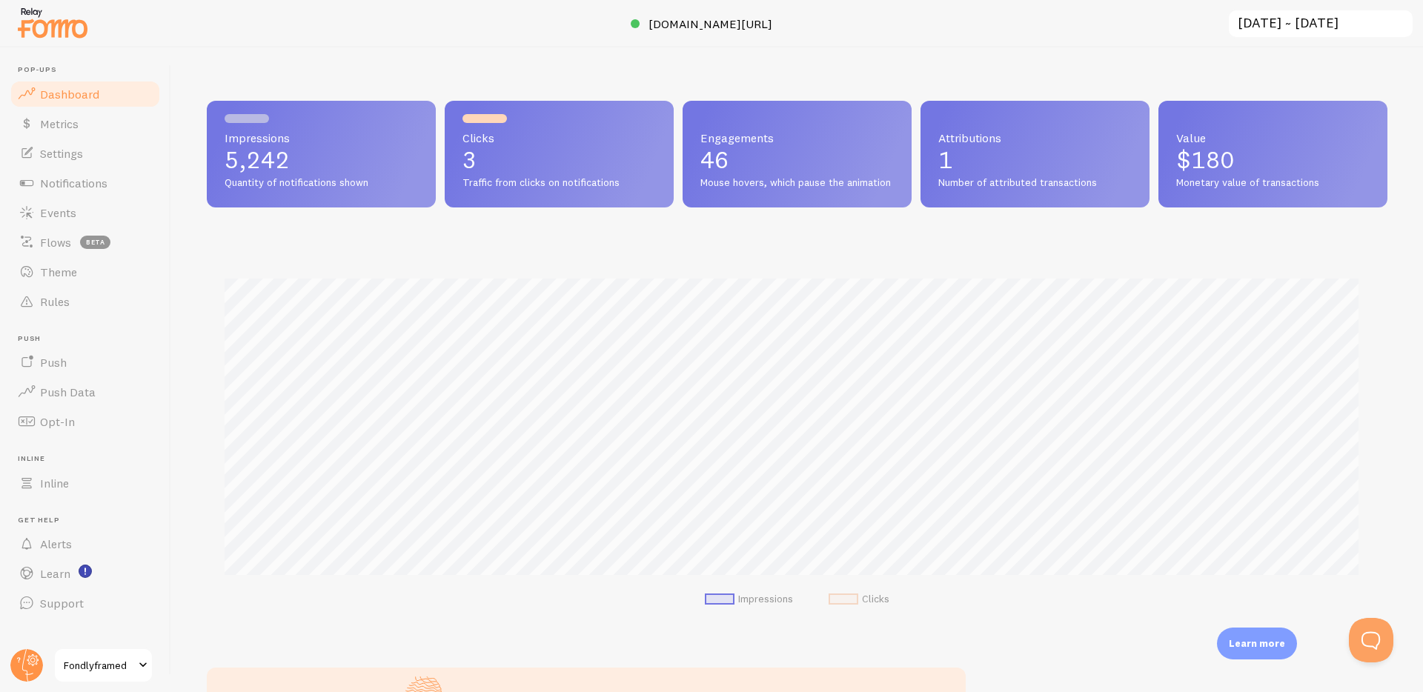
scroll to position [389, 1170]
click at [93, 646] on header "Pop-ups Dashboard Metrics Settings Notifications Events Flows beta Theme Rules …" at bounding box center [85, 369] width 170 height 645
click at [101, 661] on span "Fondlyframed" at bounding box center [99, 666] width 70 height 18
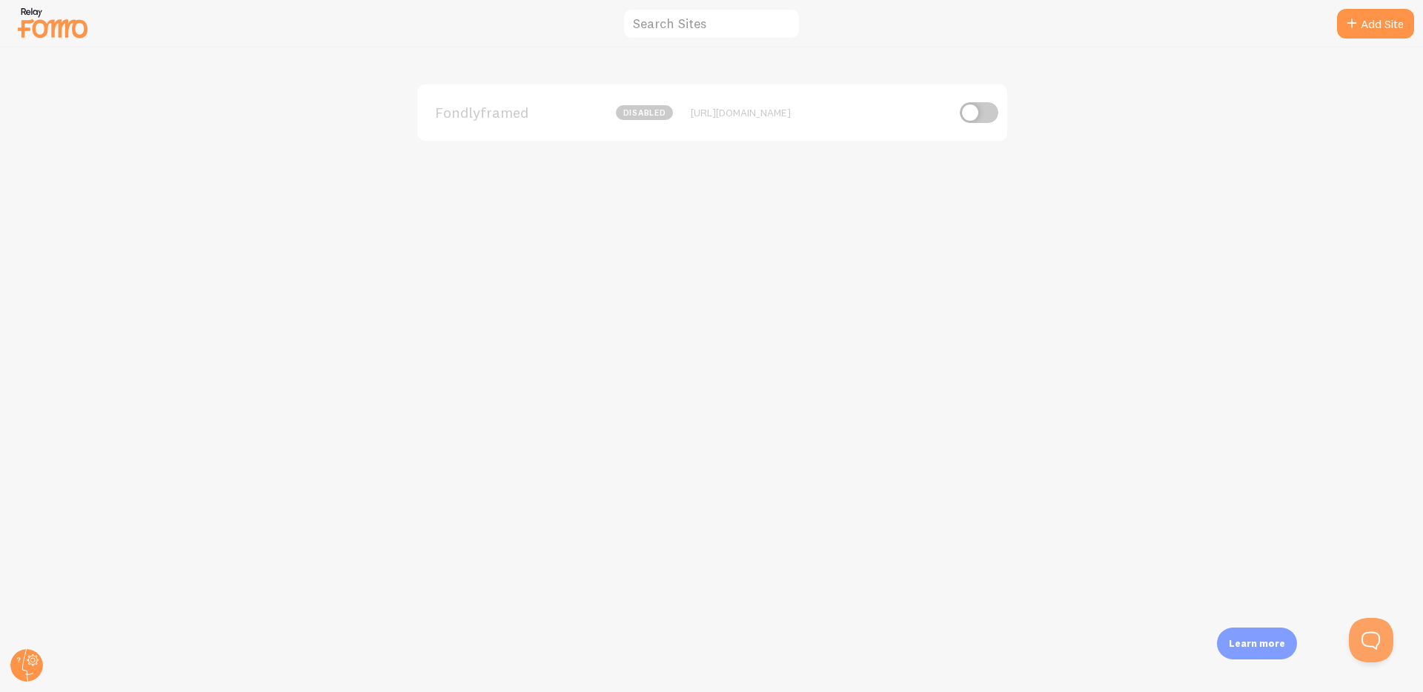
click at [981, 99] on div "Fondlyframed disabled [URL][DOMAIN_NAME]" at bounding box center [712, 113] width 590 height 56
click at [976, 116] on input "checkbox" at bounding box center [979, 112] width 39 height 21
checkbox input "true"
